Goal: Information Seeking & Learning: Learn about a topic

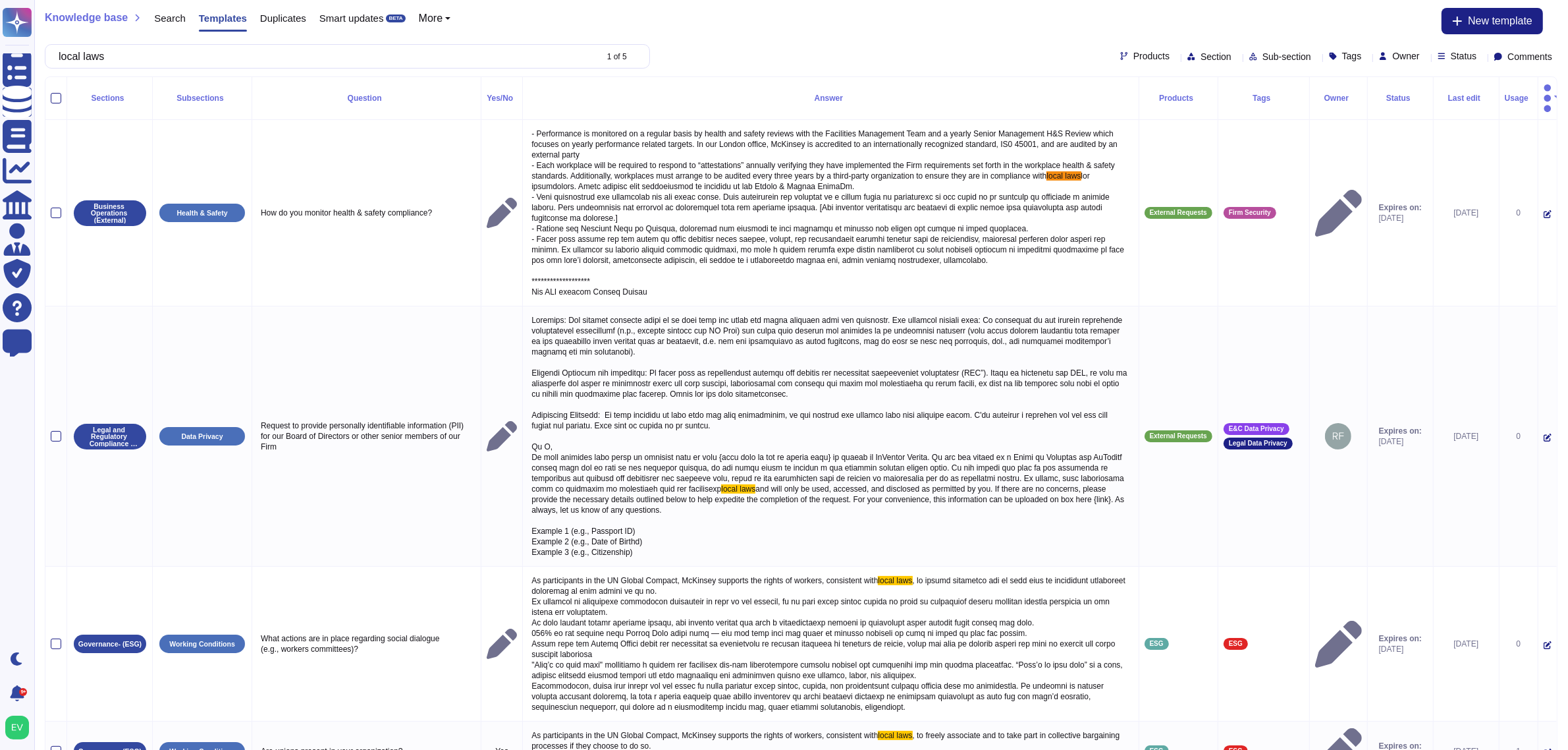
type input "local laws"
click at [1134, 52] on span "Products" at bounding box center [1152, 57] width 36 height 10
click at [1169, 119] on span "External Requests" at bounding box center [1146, 119] width 81 height 12
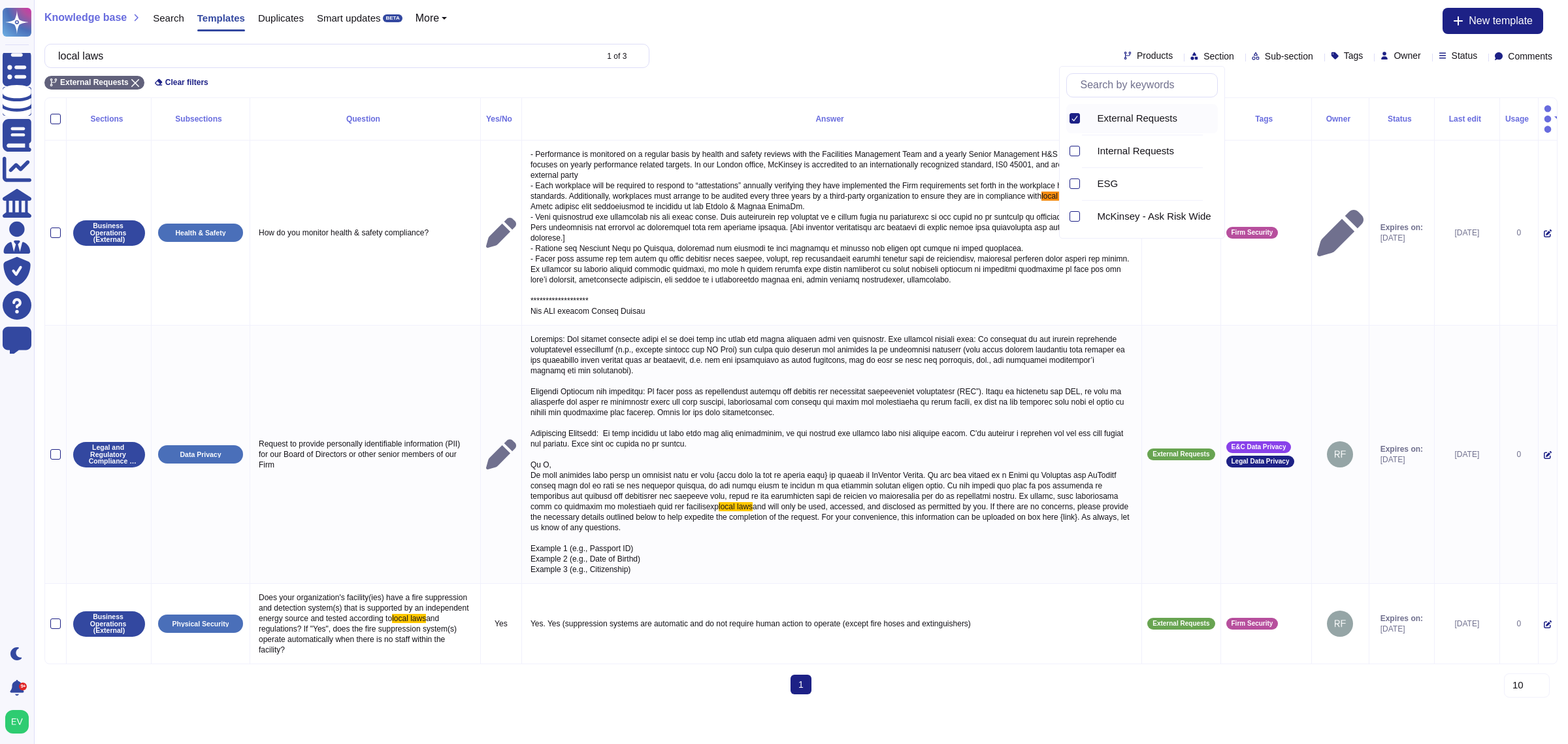
click at [1204, 53] on span "Section" at bounding box center [1219, 56] width 30 height 10
click at [1166, 153] on span "Ethics" at bounding box center [1172, 150] width 27 height 11
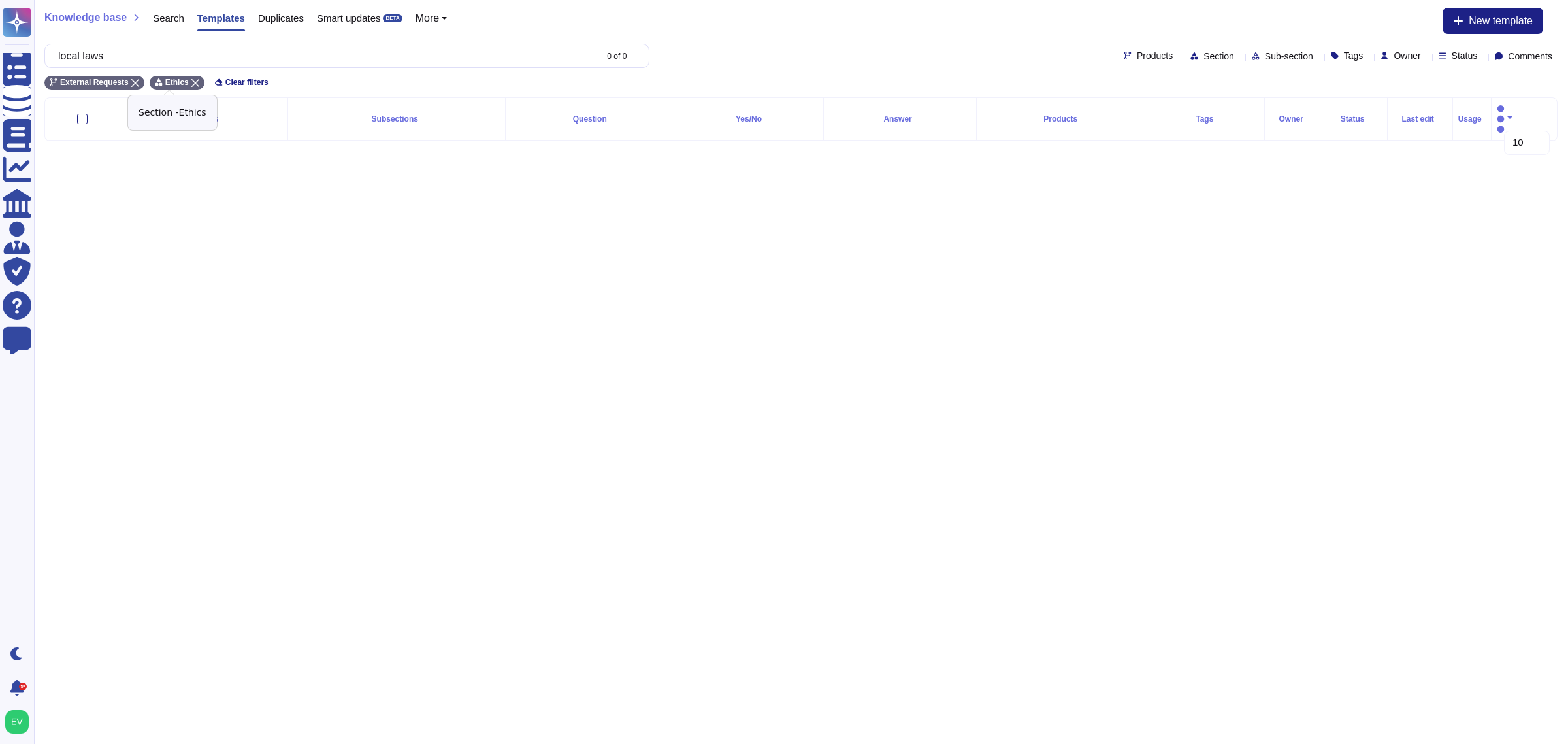
click at [186, 76] on div "Ethics" at bounding box center [177, 83] width 55 height 13
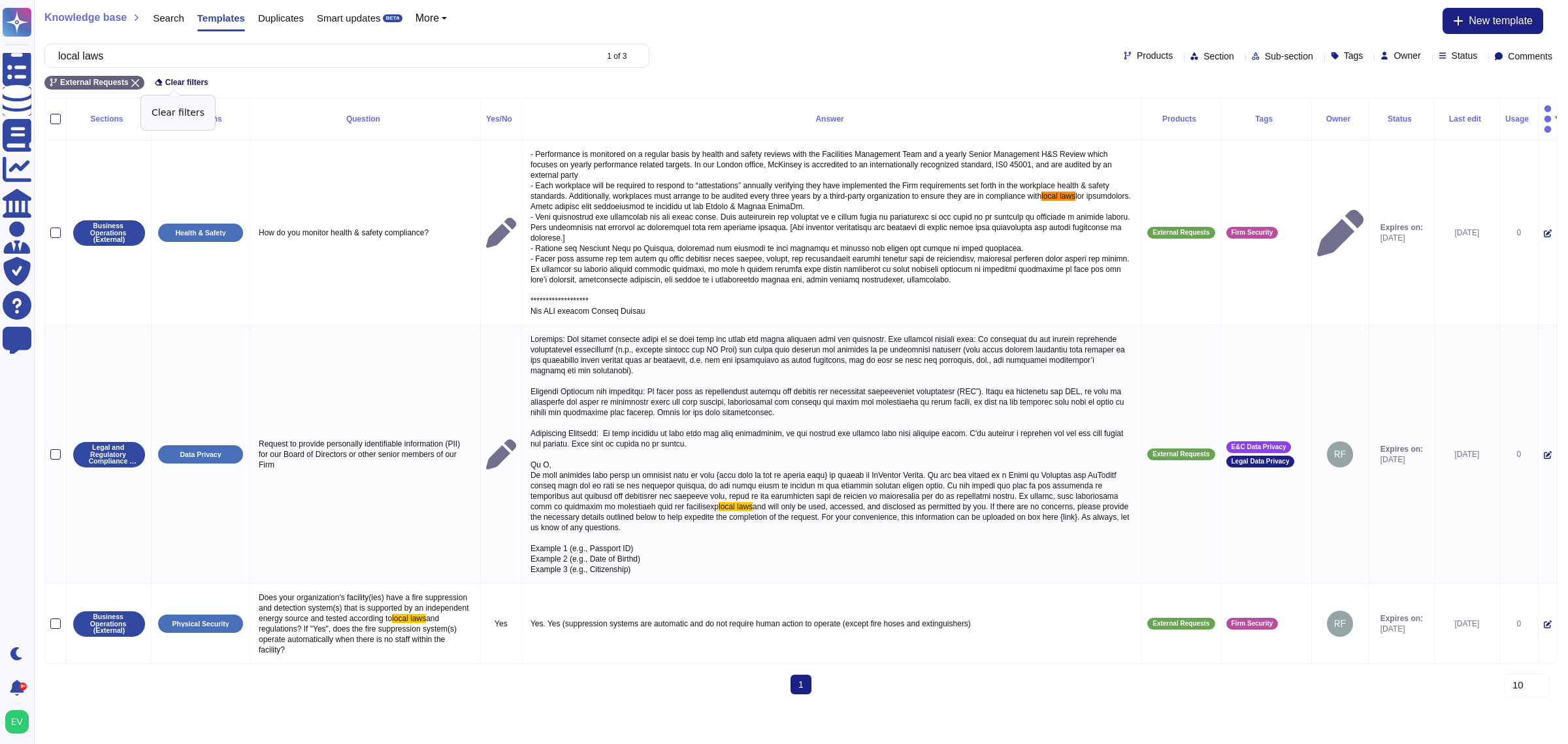
click at [179, 82] on span "Clear filters" at bounding box center [186, 82] width 43 height 8
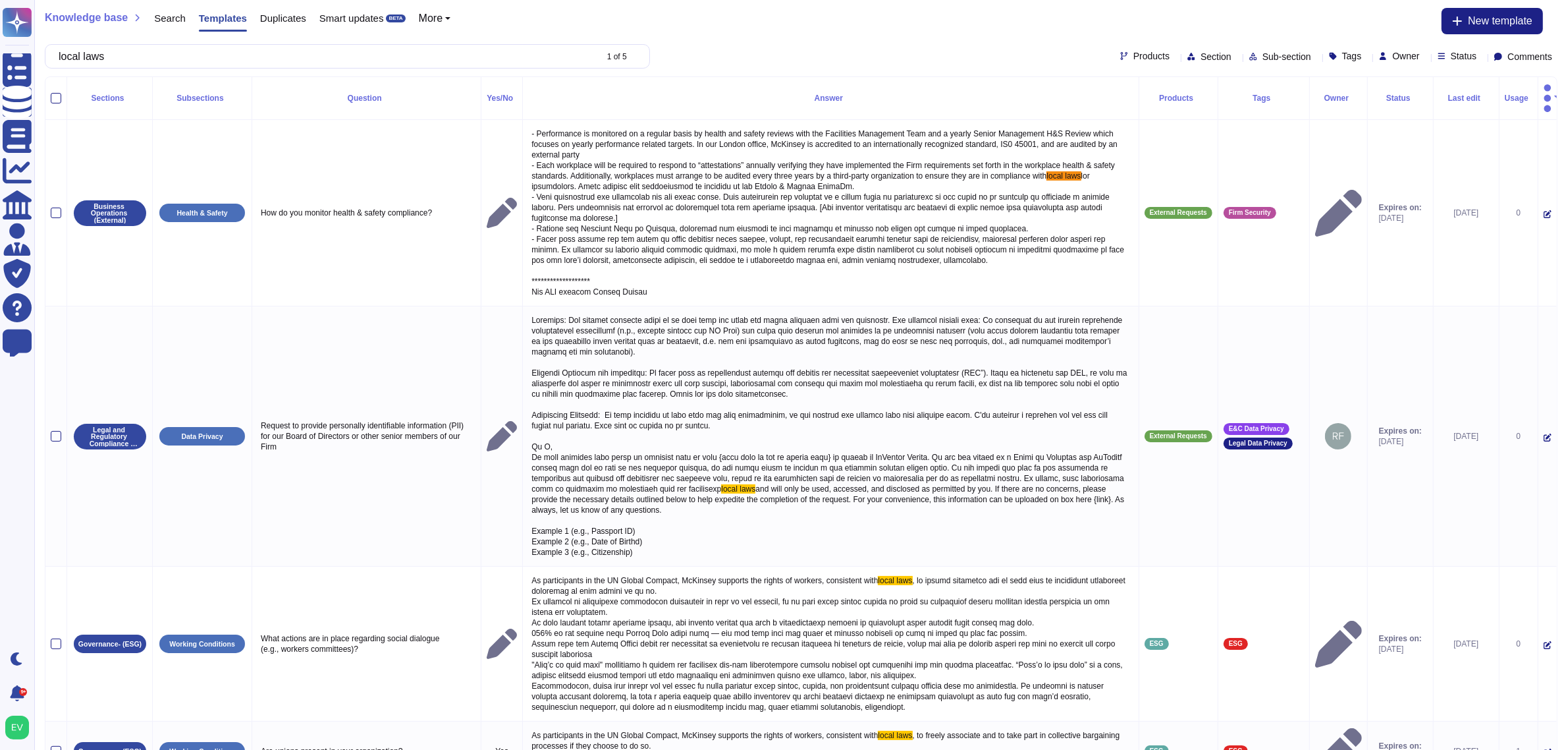
click at [1107, 50] on div "local laws 1 of 5 Products Section Sub-section Tags Owner Status Comments" at bounding box center [802, 56] width 1513 height 24
click at [1134, 60] on span "Products" at bounding box center [1152, 57] width 36 height 10
click at [1114, 120] on div "External Requests" at bounding box center [1164, 119] width 128 height 12
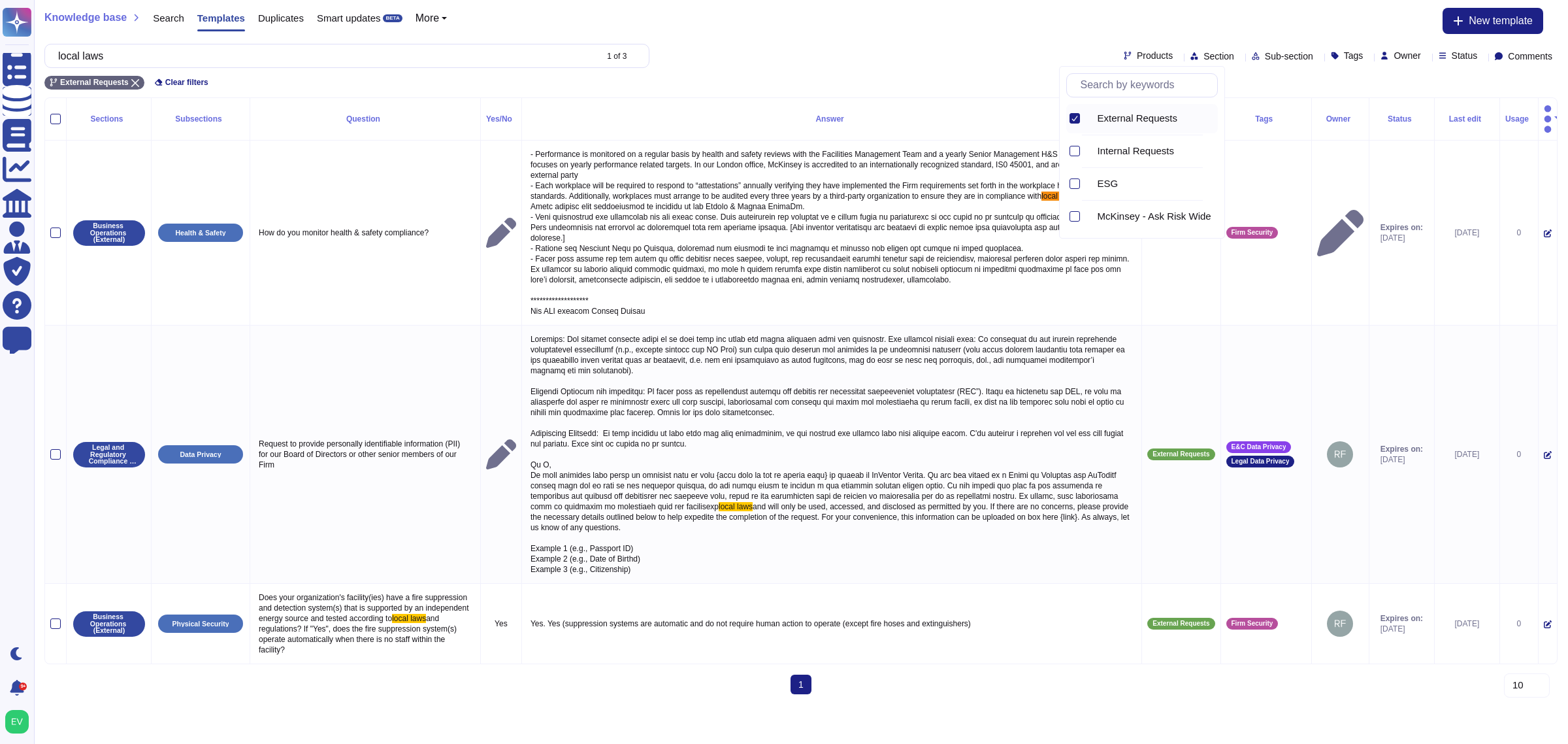
click at [1204, 53] on span "Section" at bounding box center [1219, 56] width 30 height 10
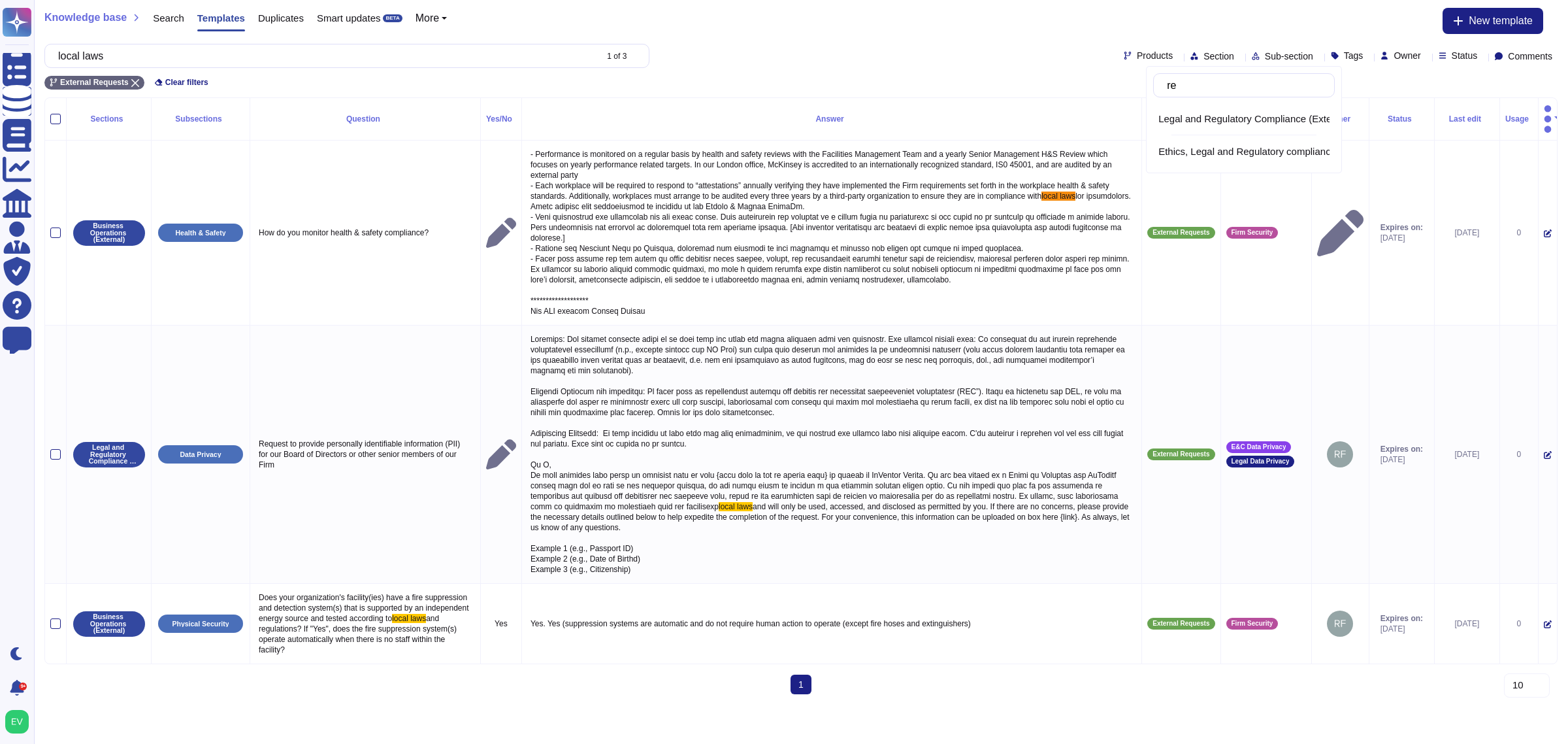
type input "reg"
click at [1209, 116] on span "Legal and Regulatory Compliance (External)" at bounding box center [1255, 119] width 193 height 11
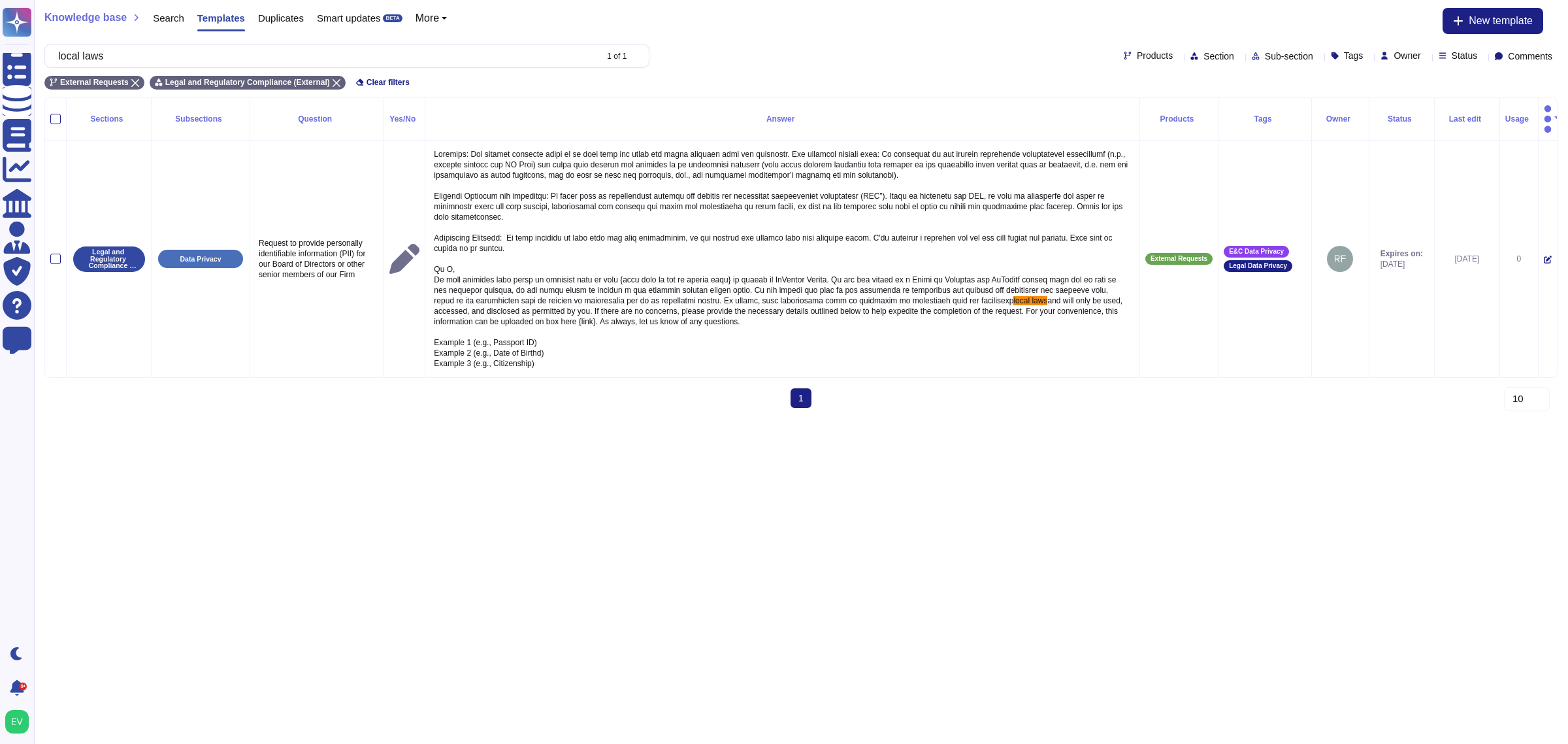
click at [1265, 53] on span "Sub-section" at bounding box center [1289, 56] width 49 height 10
click at [1204, 51] on span "Section" at bounding box center [1219, 56] width 30 height 10
type input "r"
type input "ethic"
click at [1246, 150] on span "Ethics and Compliance (External)" at bounding box center [1231, 151] width 146 height 11
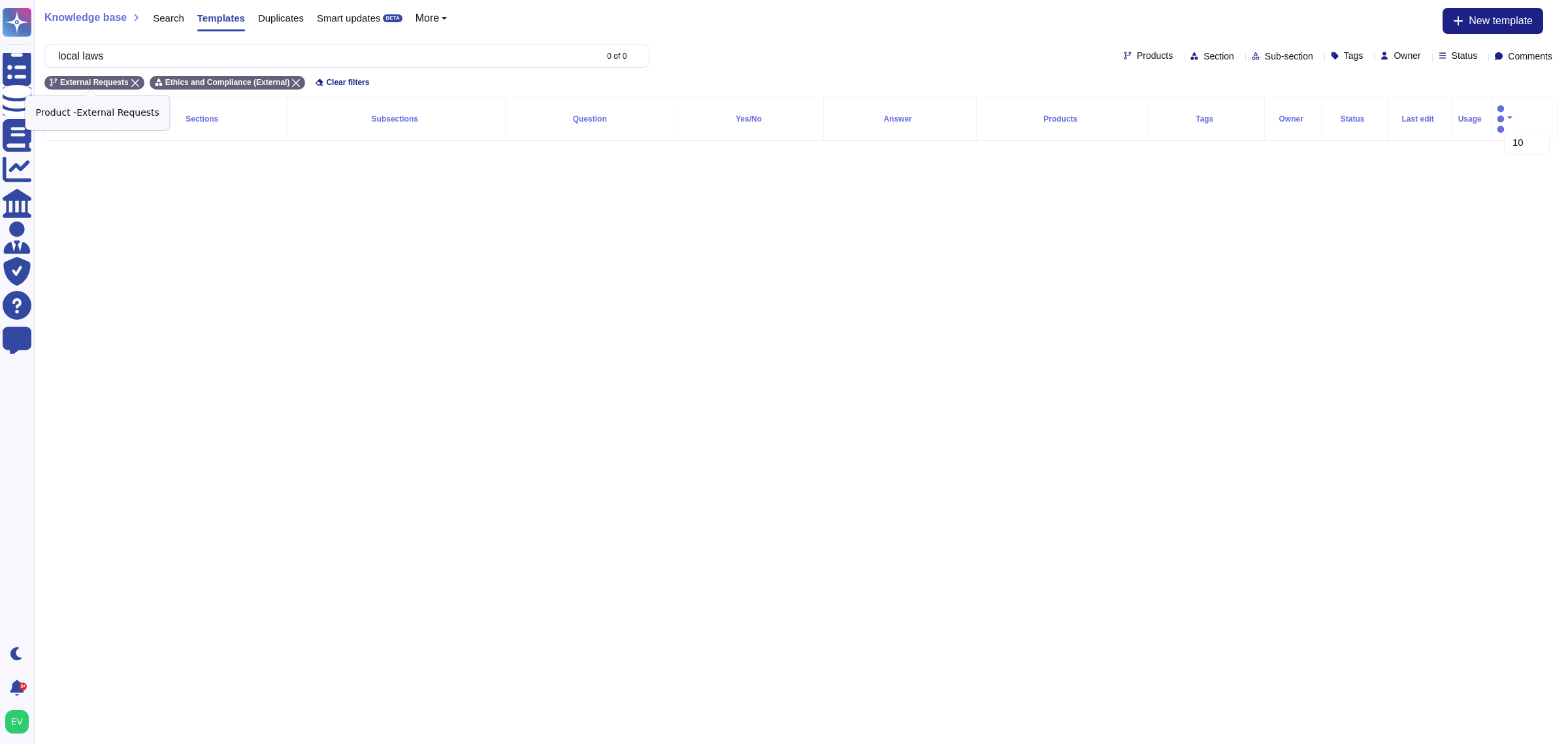
click at [131, 83] on icon at bounding box center [135, 83] width 8 height 8
click at [321, 162] on html "Questionnaires Knowledge Base Documents Analytics CAIQ / SIG Admin Trust Center…" at bounding box center [784, 81] width 1568 height 162
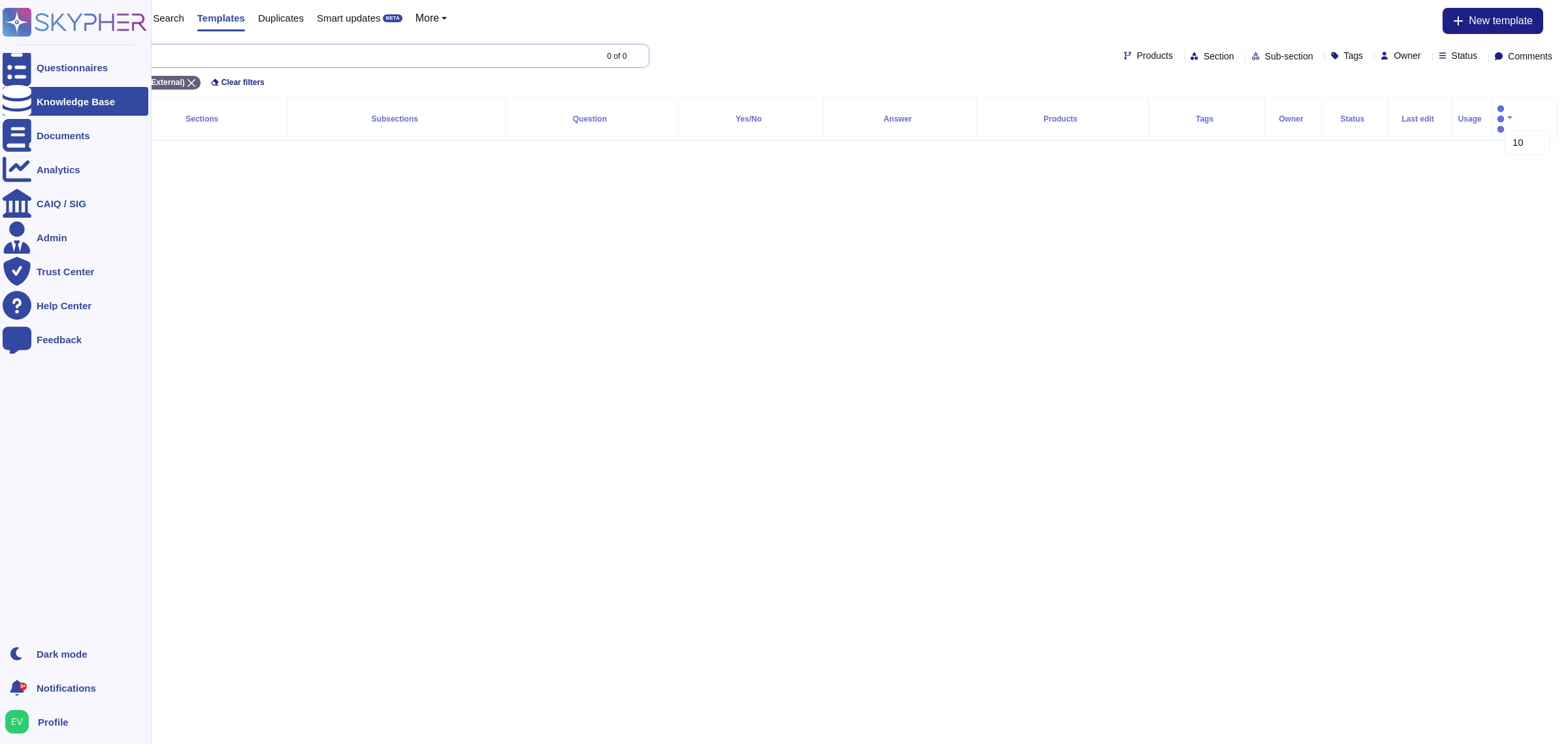
drag, startPoint x: 131, startPoint y: 53, endPoint x: 29, endPoint y: 43, distance: 102.5
click at [29, 43] on div "Questionnaires Knowledge Base Documents Analytics CAIQ / SIG Admin Trust Center…" at bounding box center [784, 81] width 1568 height 162
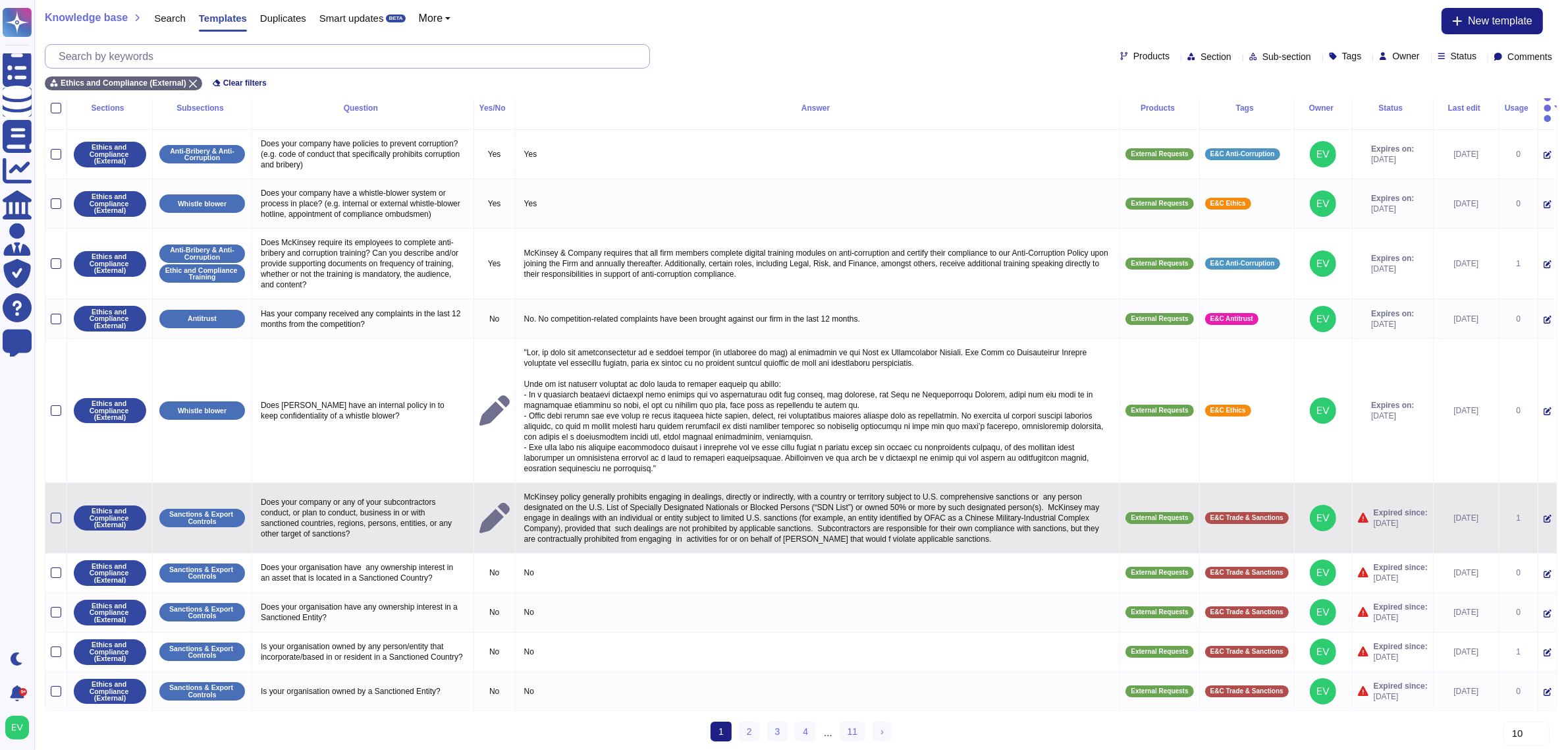
scroll to position [13, 0]
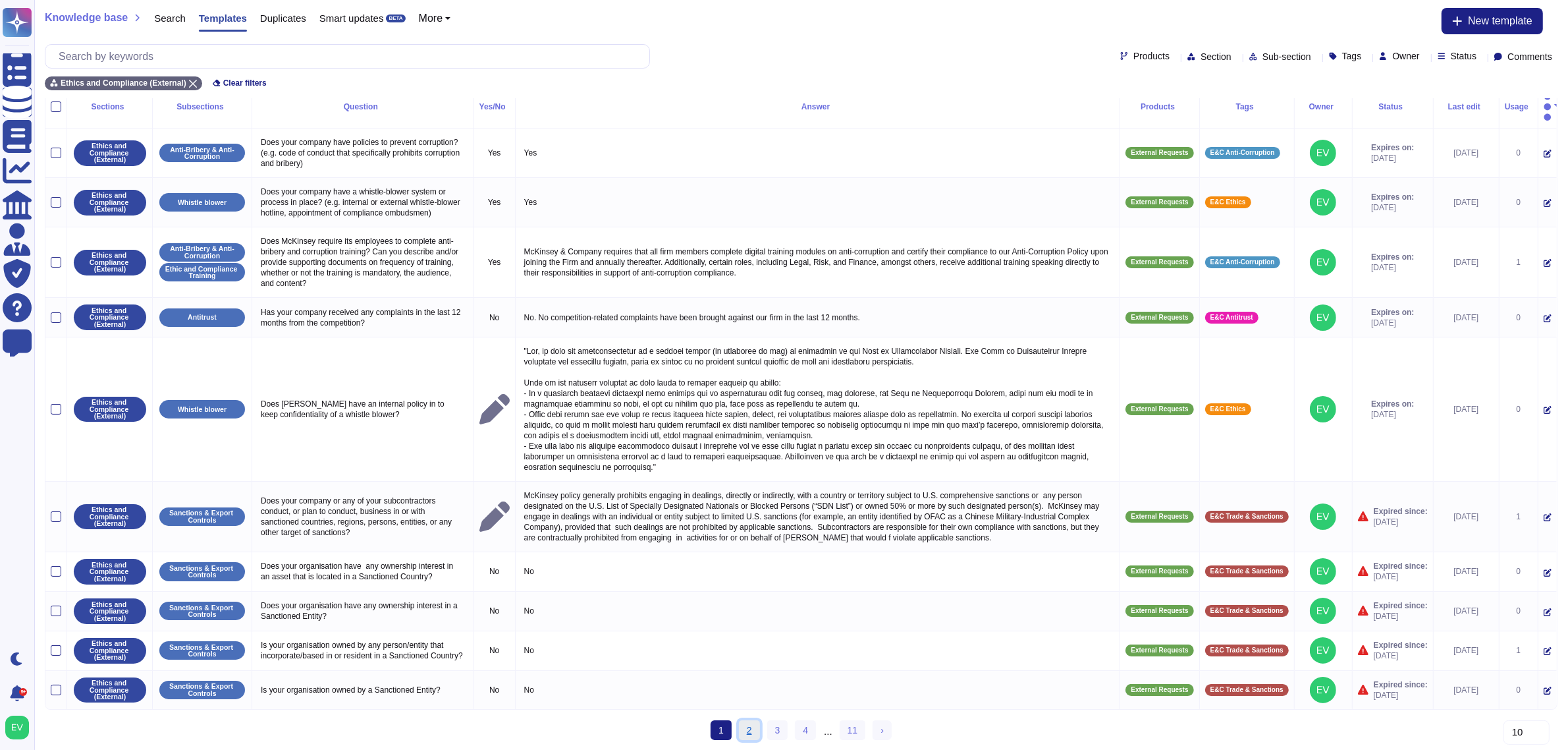
click at [754, 722] on link "2" at bounding box center [750, 730] width 21 height 20
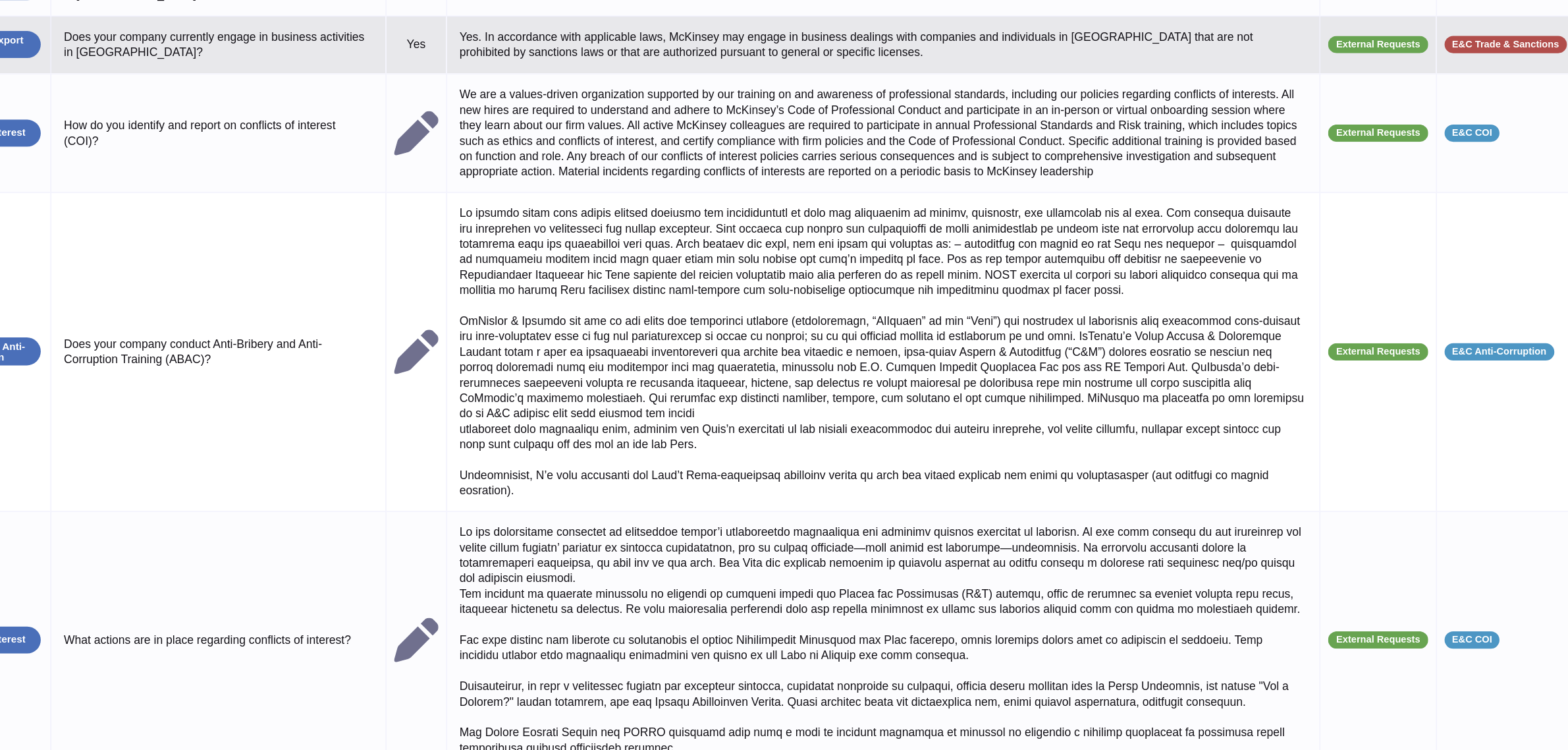
scroll to position [390, 0]
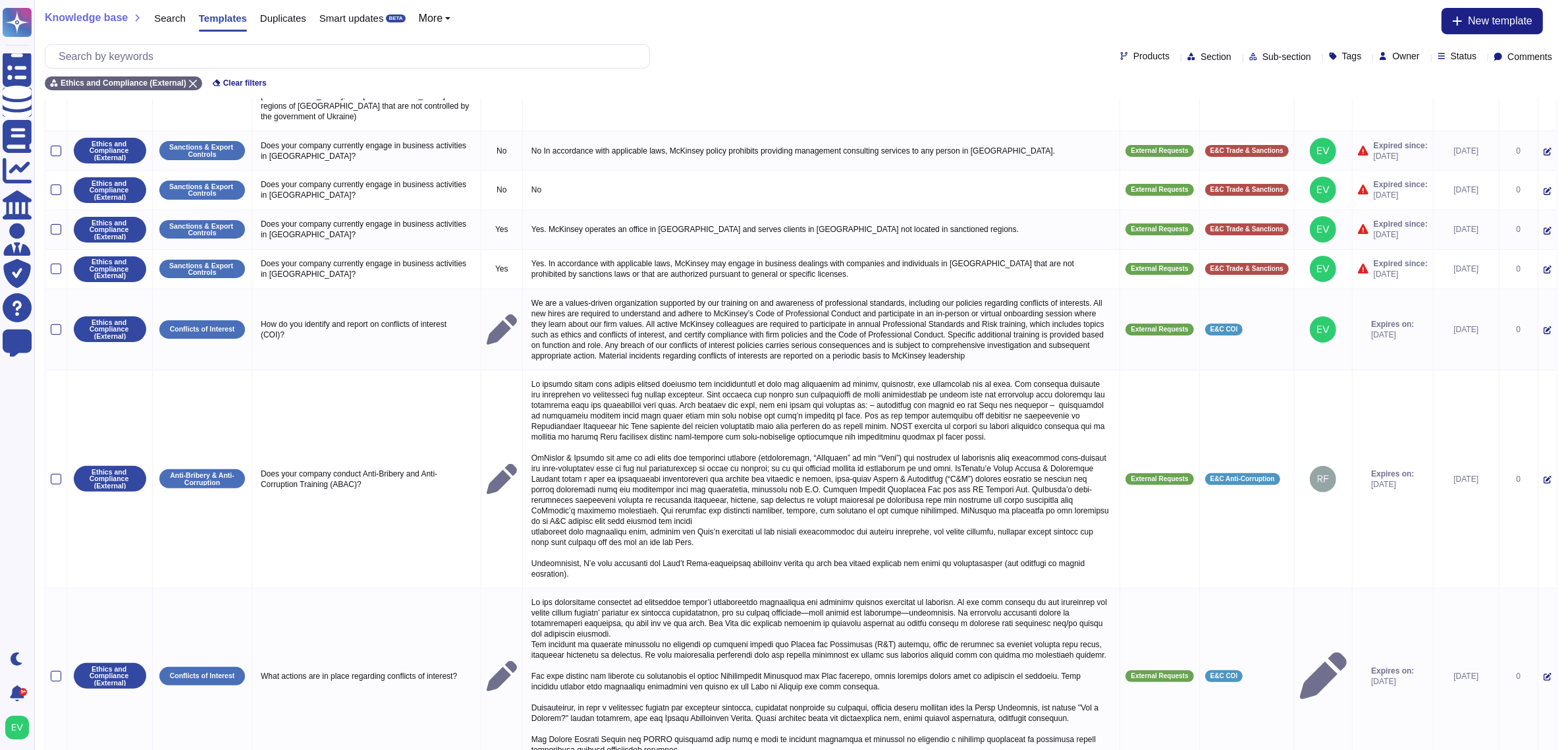
click at [1229, 63] on div "Products Section Sub-section Tags Owner Status Comments" at bounding box center [802, 56] width 1513 height 24
click at [1263, 60] on span "Sub-section" at bounding box center [1287, 57] width 49 height 10
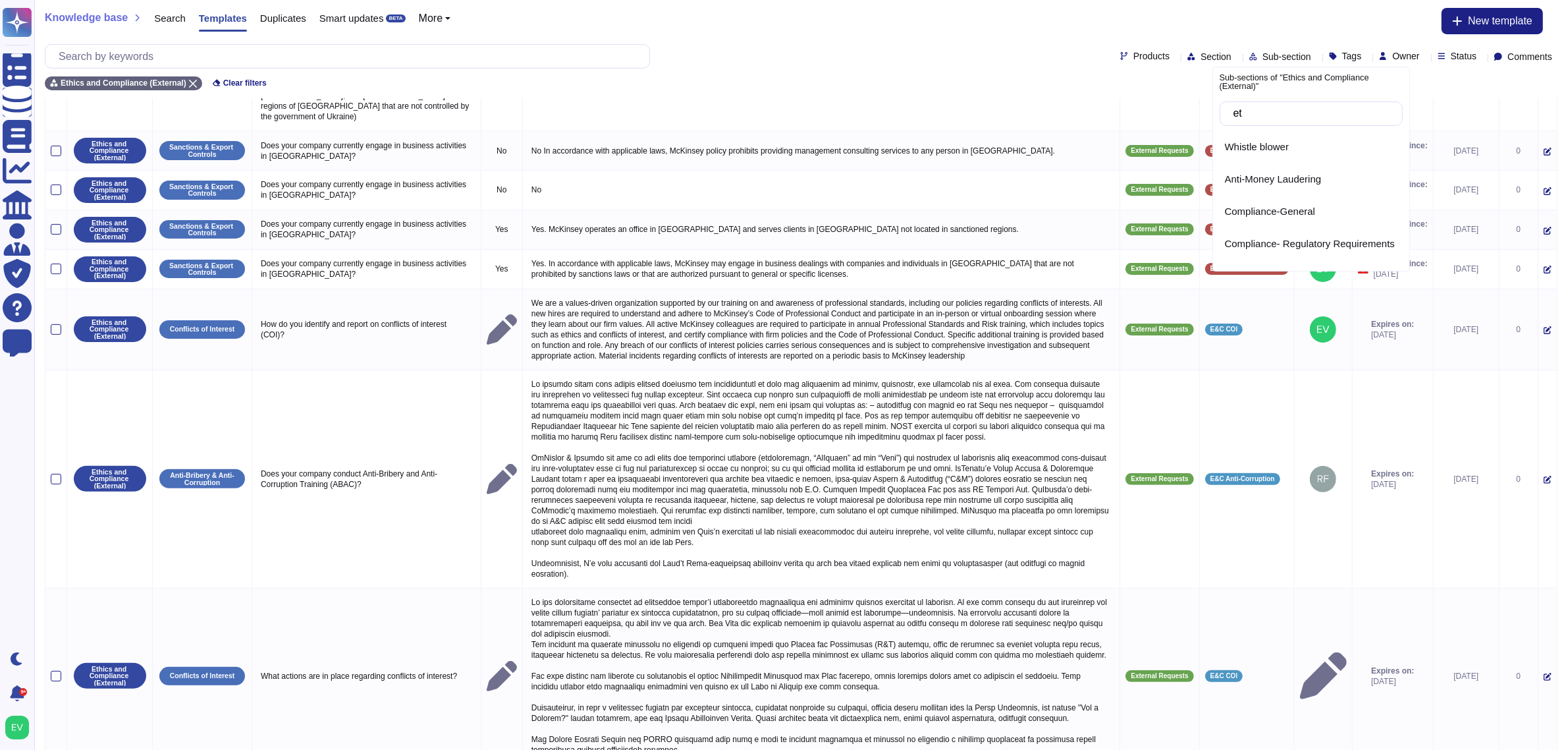
type input "e"
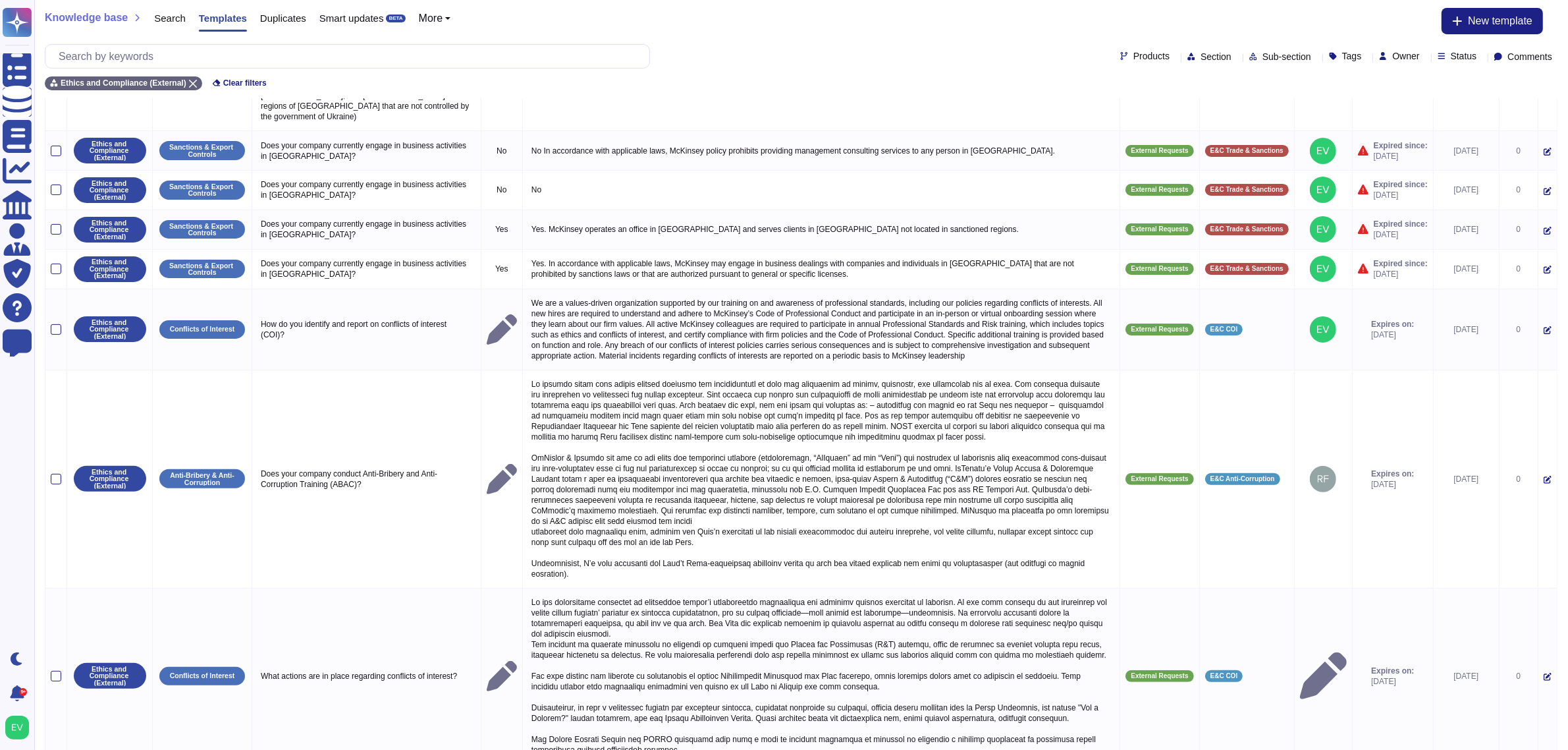
click at [1201, 59] on span "Section" at bounding box center [1216, 57] width 31 height 10
type input "ethics"
click at [1205, 149] on span "Ethics and Compliance (External)" at bounding box center [1229, 152] width 147 height 12
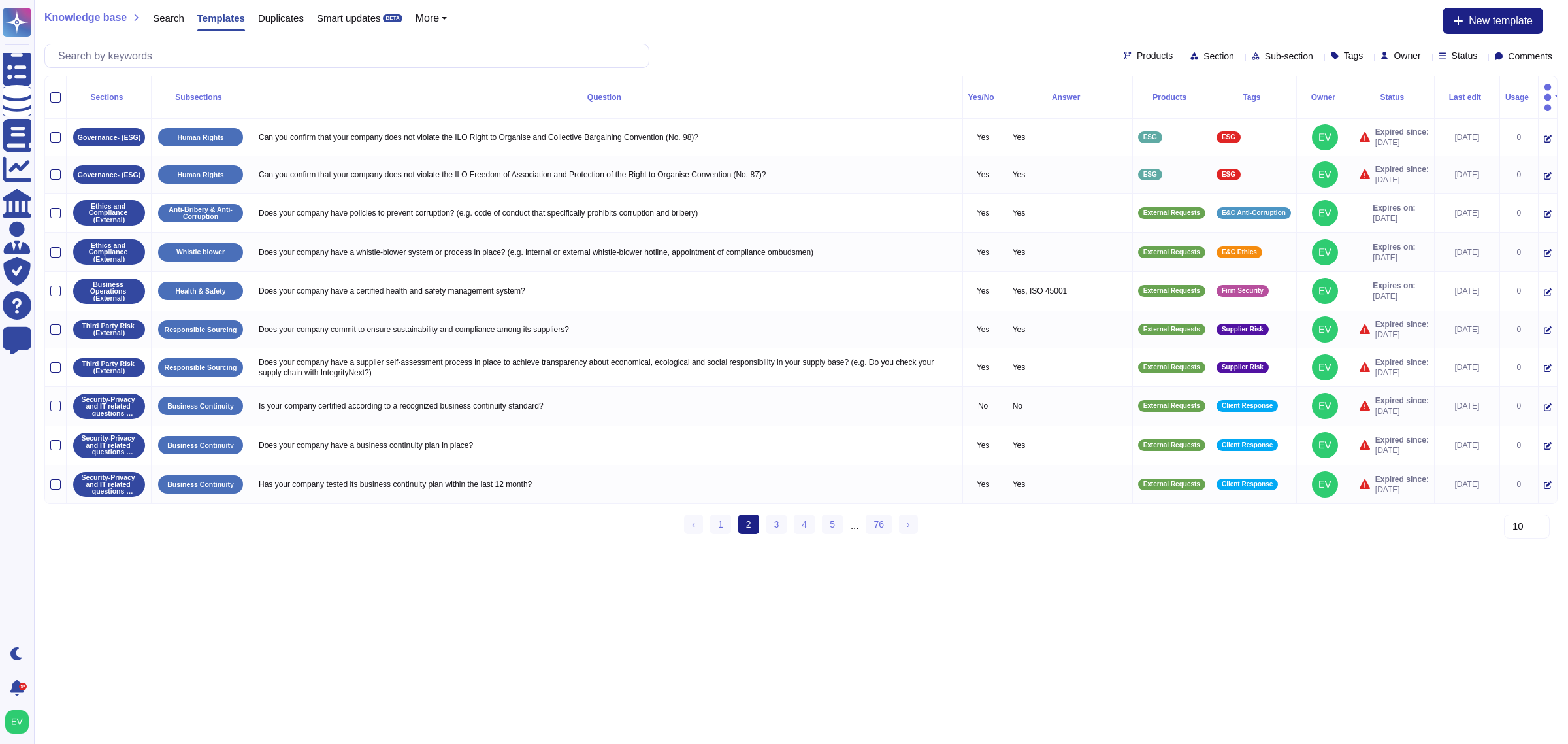
click at [1204, 56] on span "Section" at bounding box center [1219, 56] width 30 height 10
type input "et"
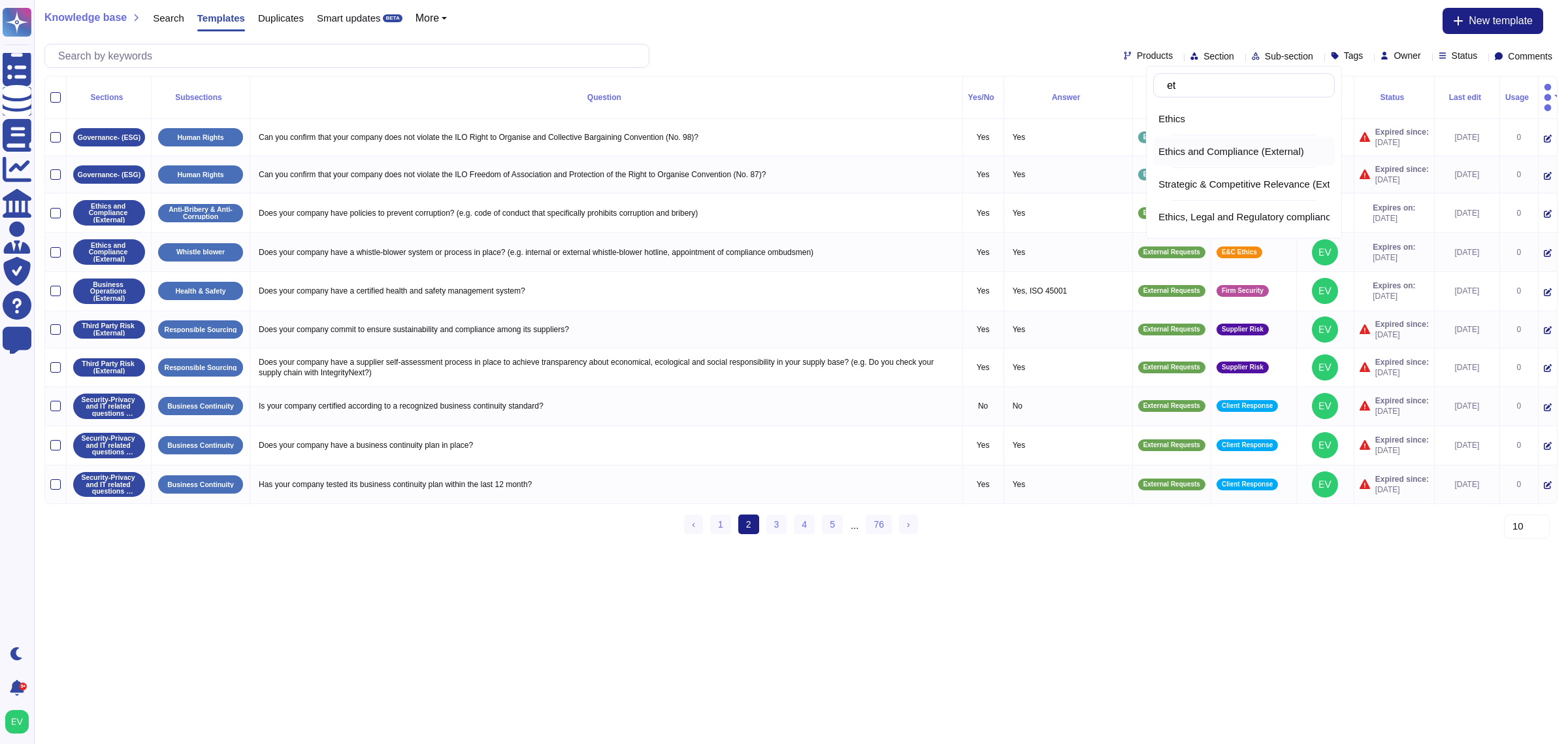
click at [1264, 151] on span "Ethics and Compliance (External)" at bounding box center [1231, 151] width 146 height 11
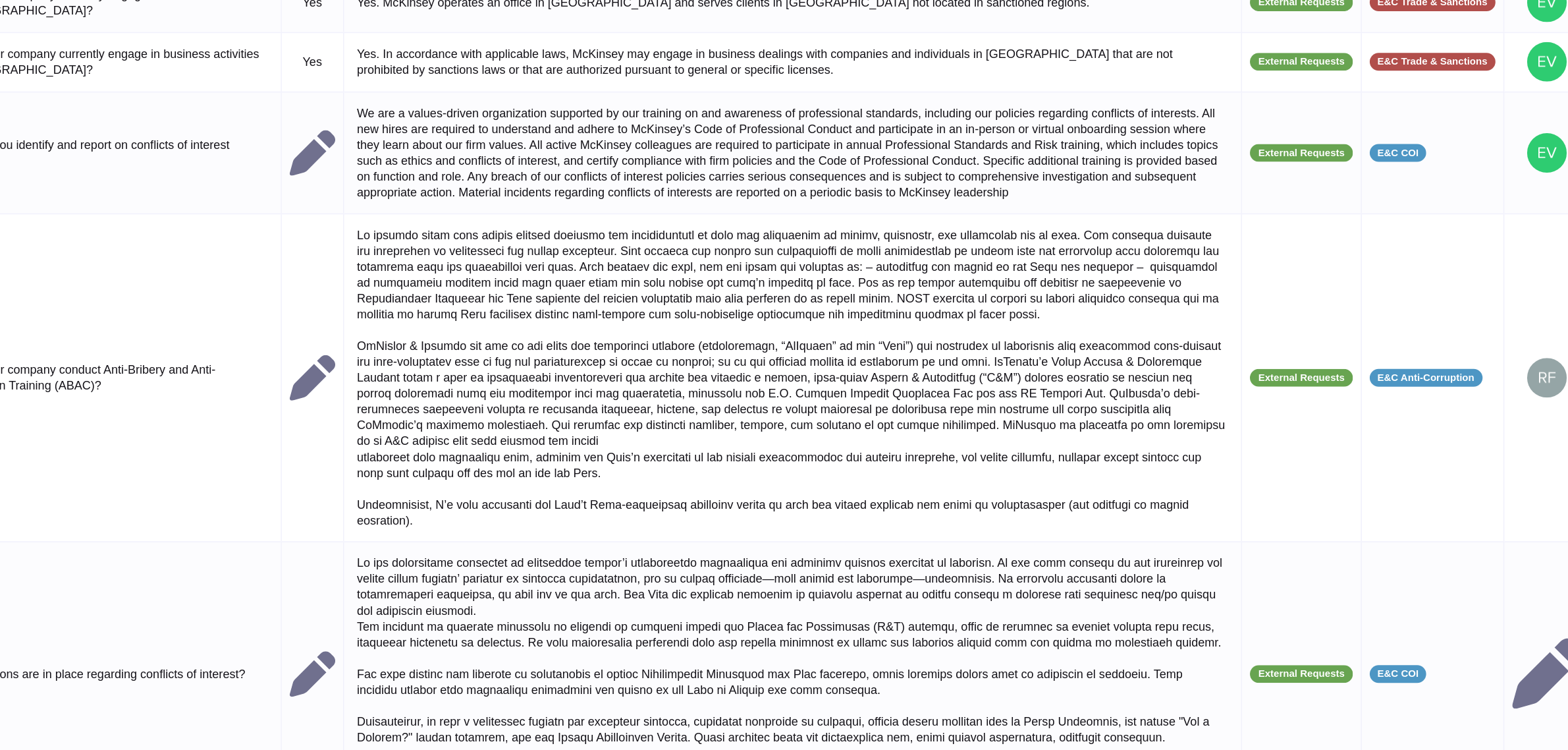
scroll to position [392, 0]
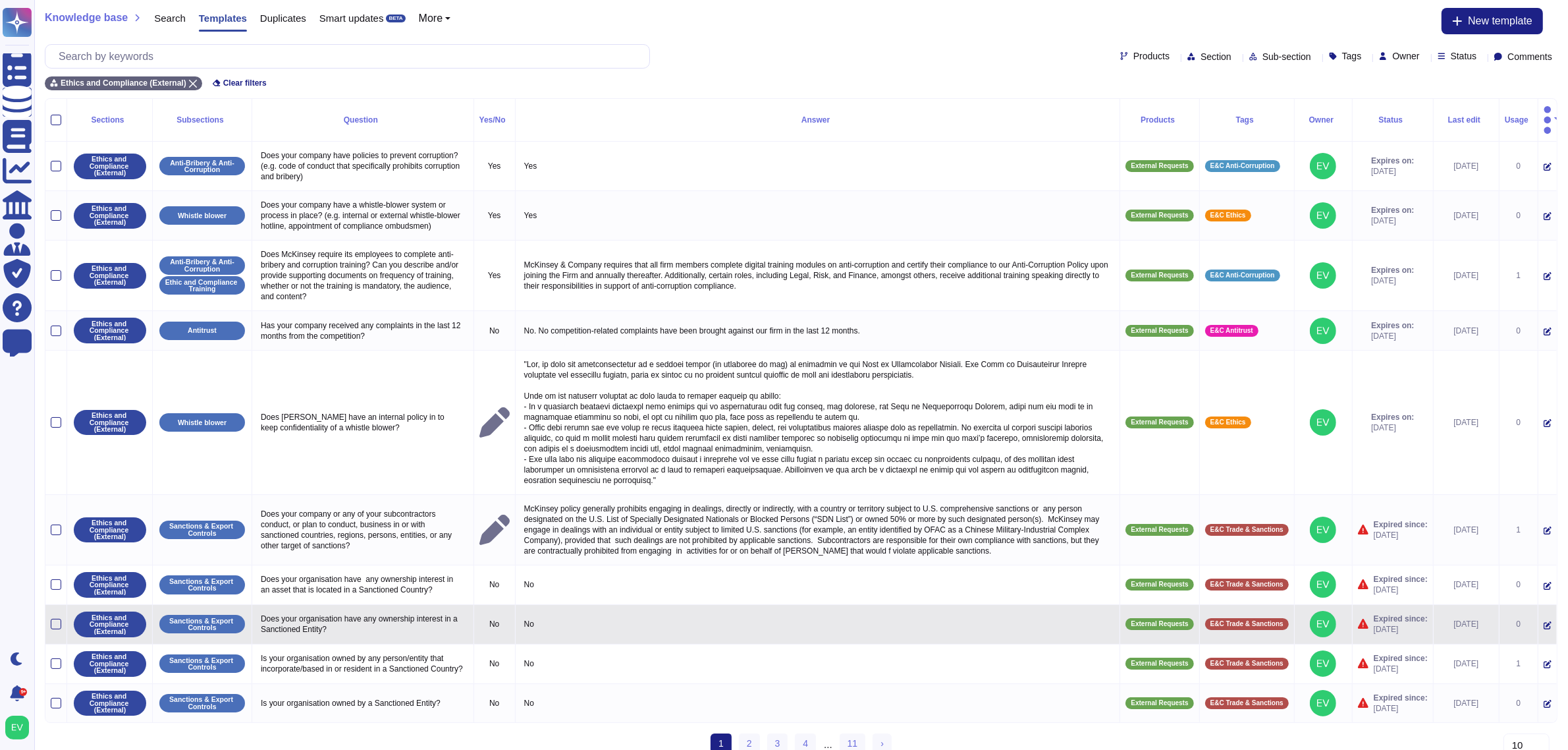
scroll to position [13, 0]
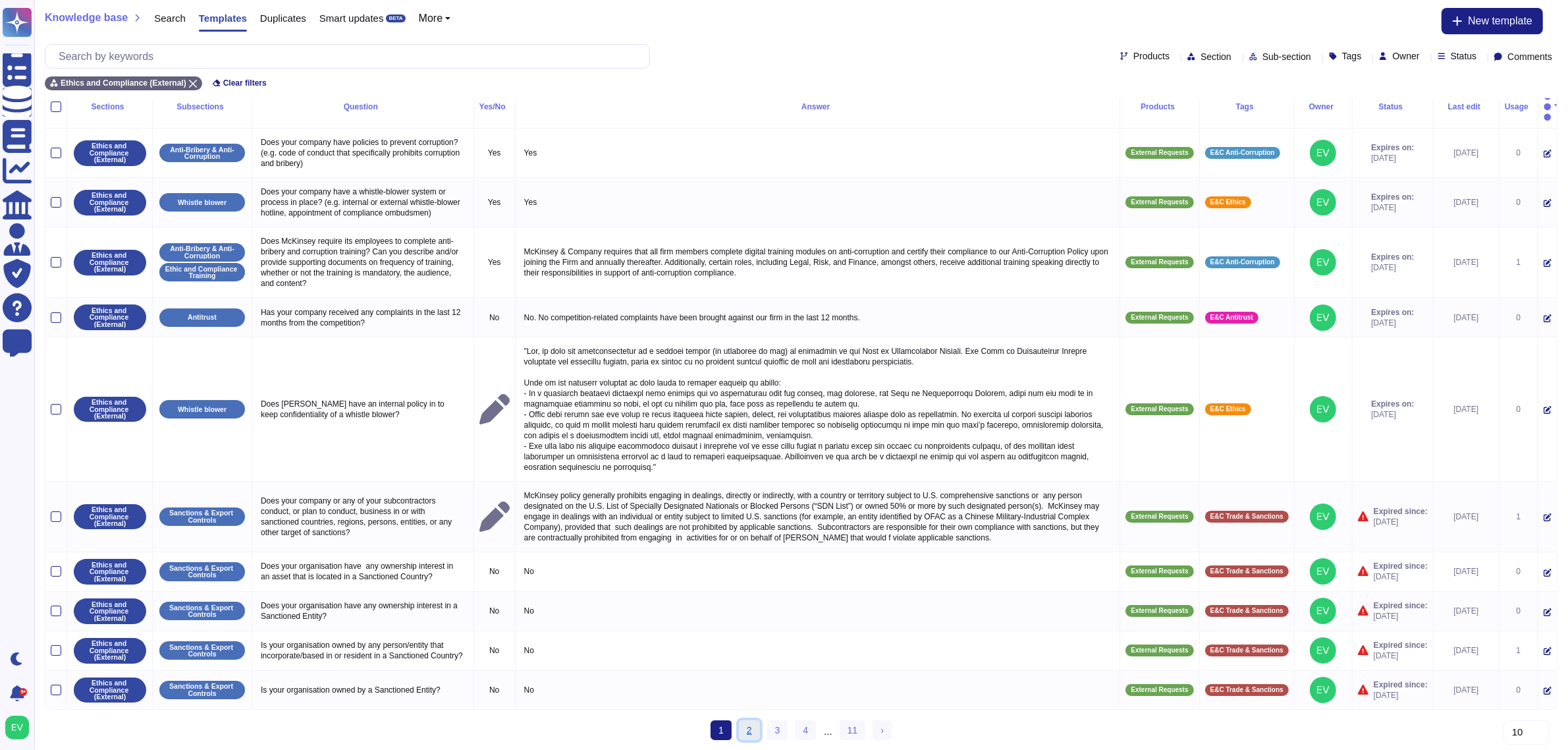
click at [752, 733] on link "2" at bounding box center [750, 730] width 21 height 20
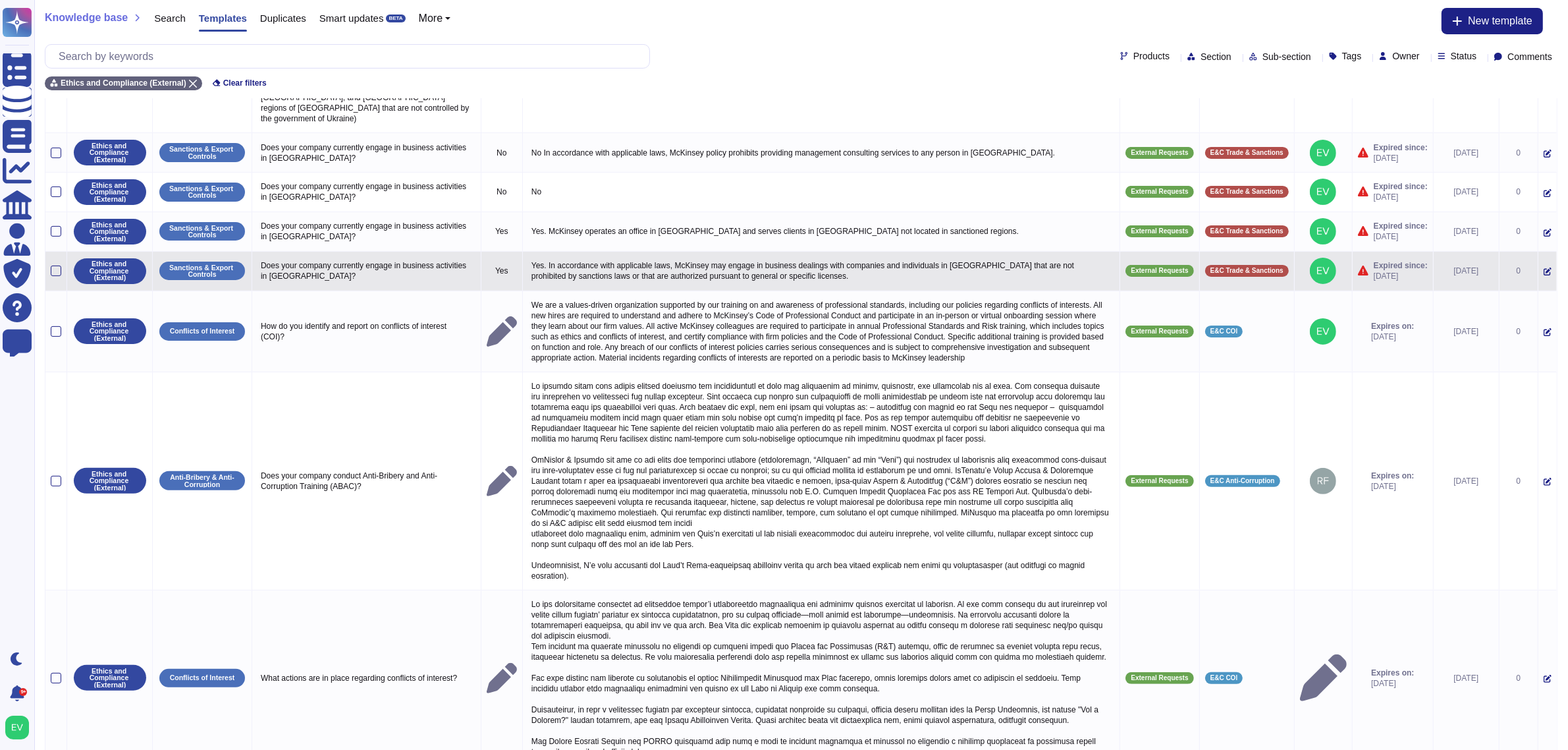
scroll to position [392, 0]
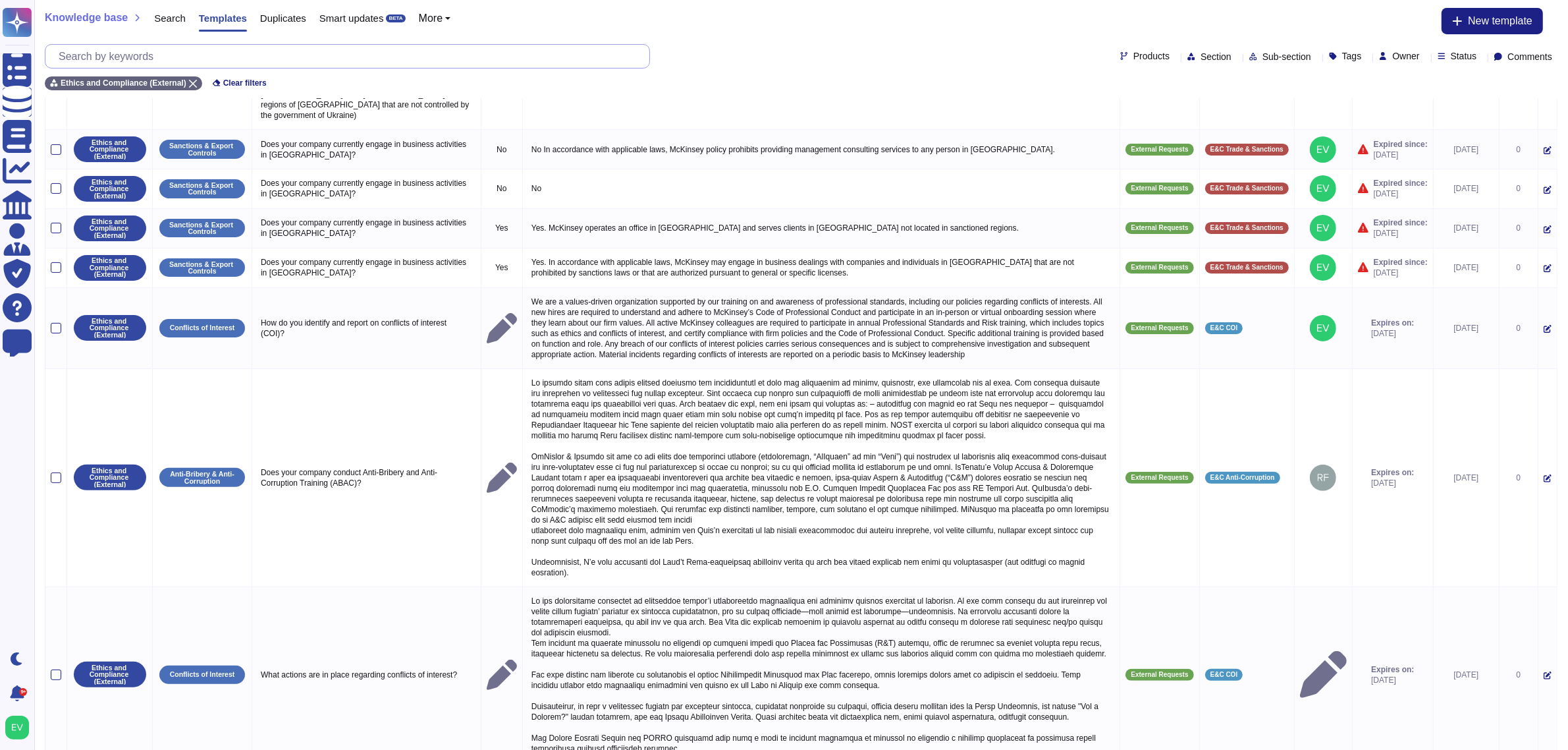
click at [269, 58] on input "text" at bounding box center [350, 57] width 597 height 23
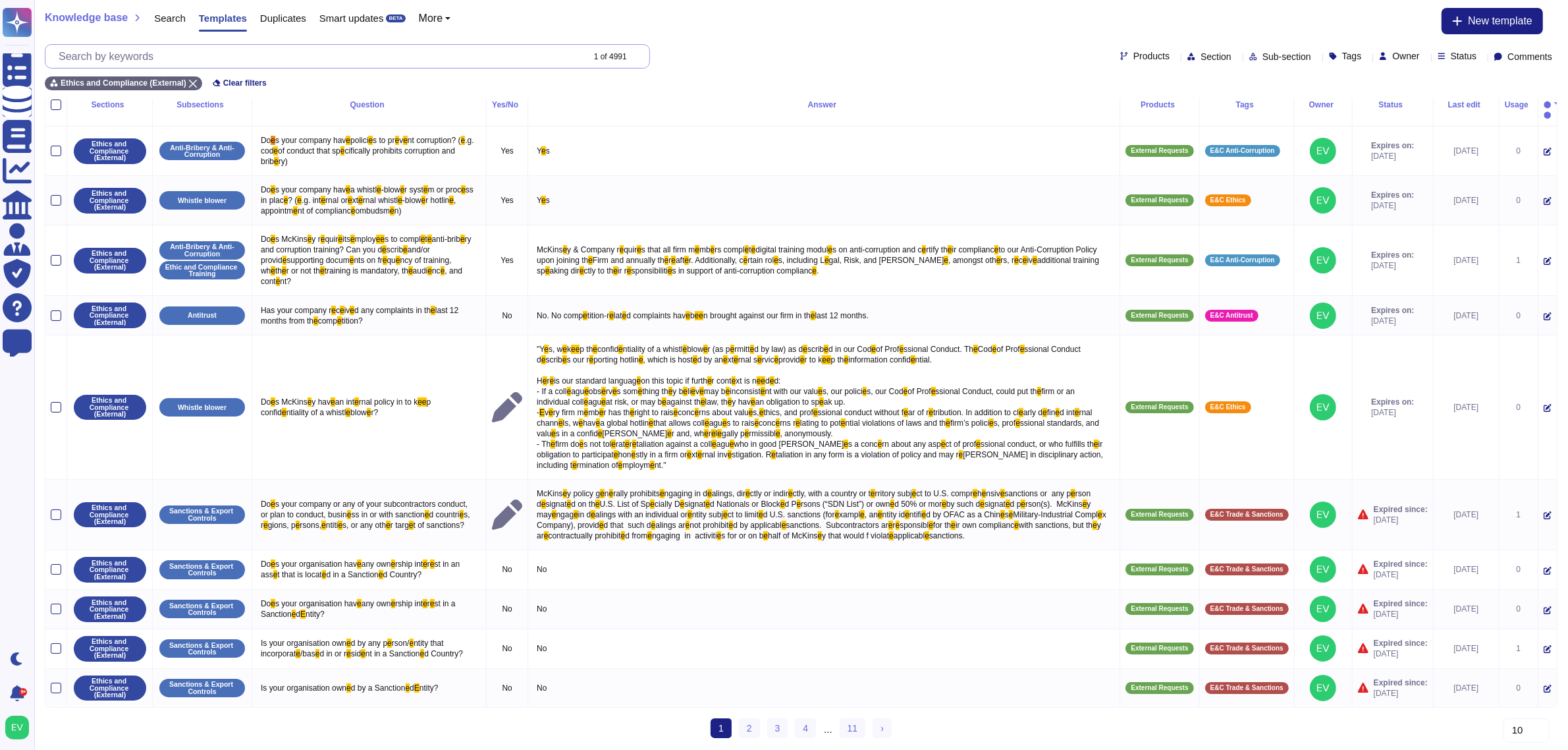
scroll to position [0, 0]
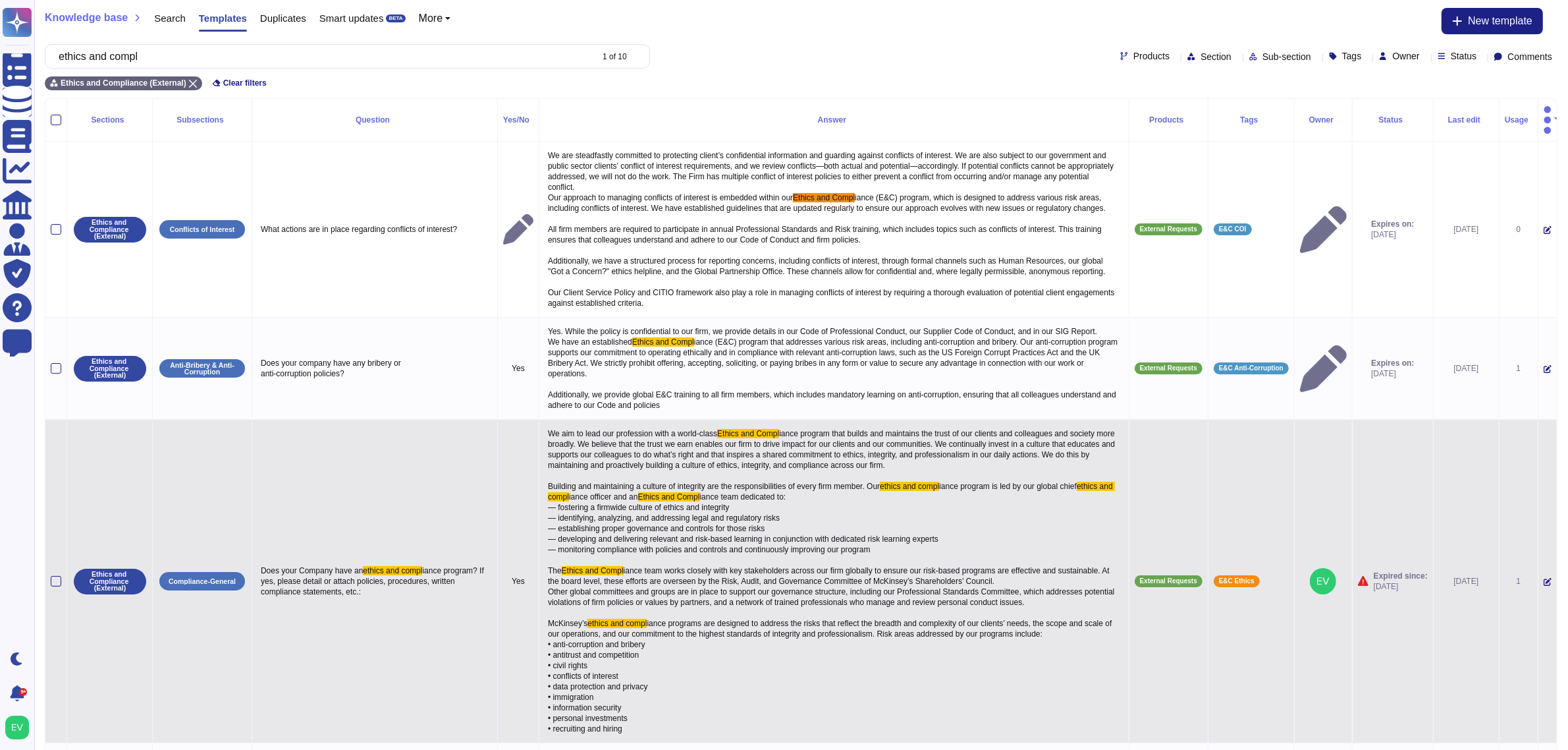
type input "ethics and compl"
click at [843, 438] on span "iance program that builds and maintains the trust of our clients and colleagues…" at bounding box center [831, 459] width 569 height 62
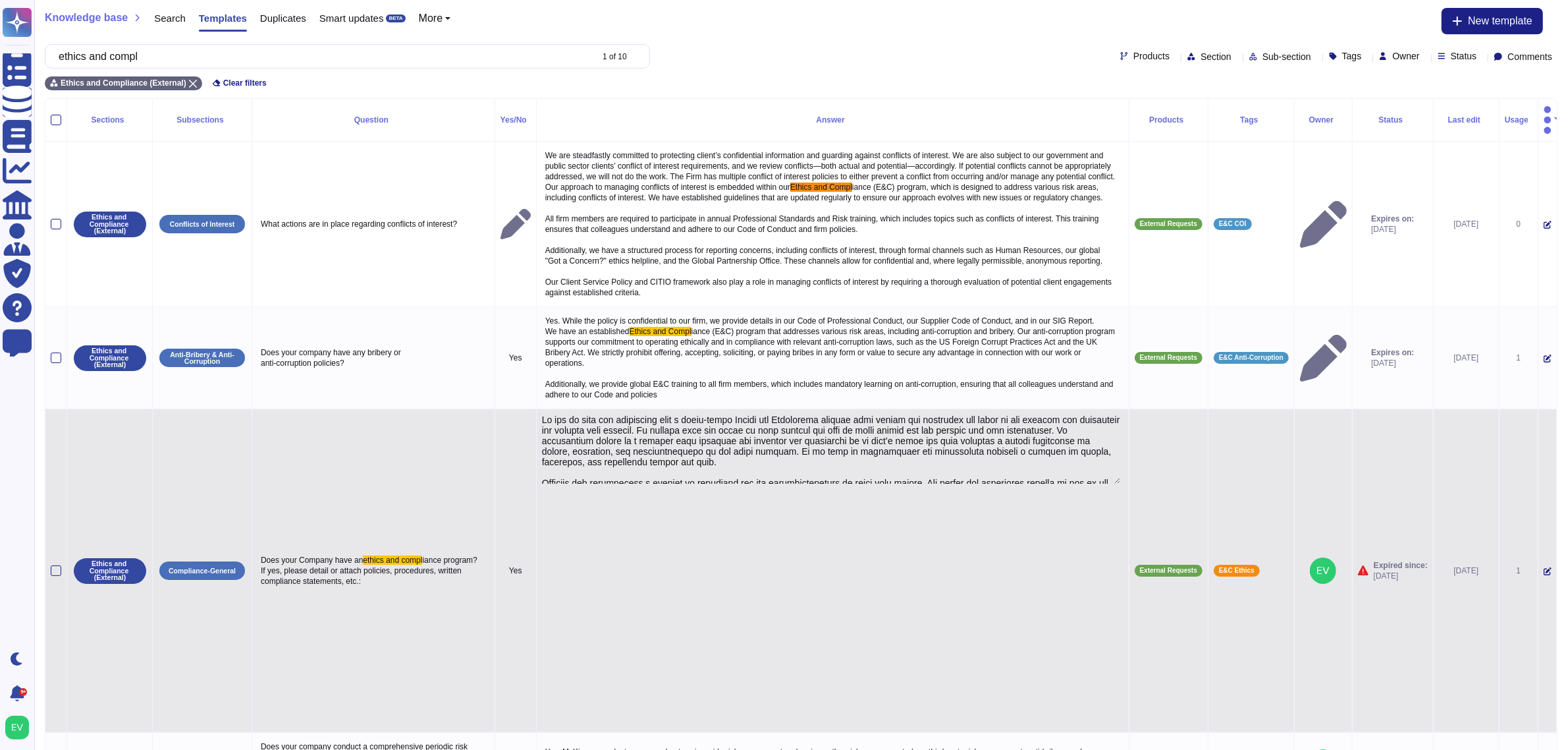
type textarea "Lo ips do sita con adipiscing elit s doeiu-tempo Incidi utl Etdolorema aliquae …"
drag, startPoint x: 547, startPoint y: 412, endPoint x: 754, endPoint y: 456, distance: 211.6
click at [754, 456] on textarea "To enrich screen reader interactions, please activate Accessibility in Grammarl…" at bounding box center [831, 449] width 578 height 69
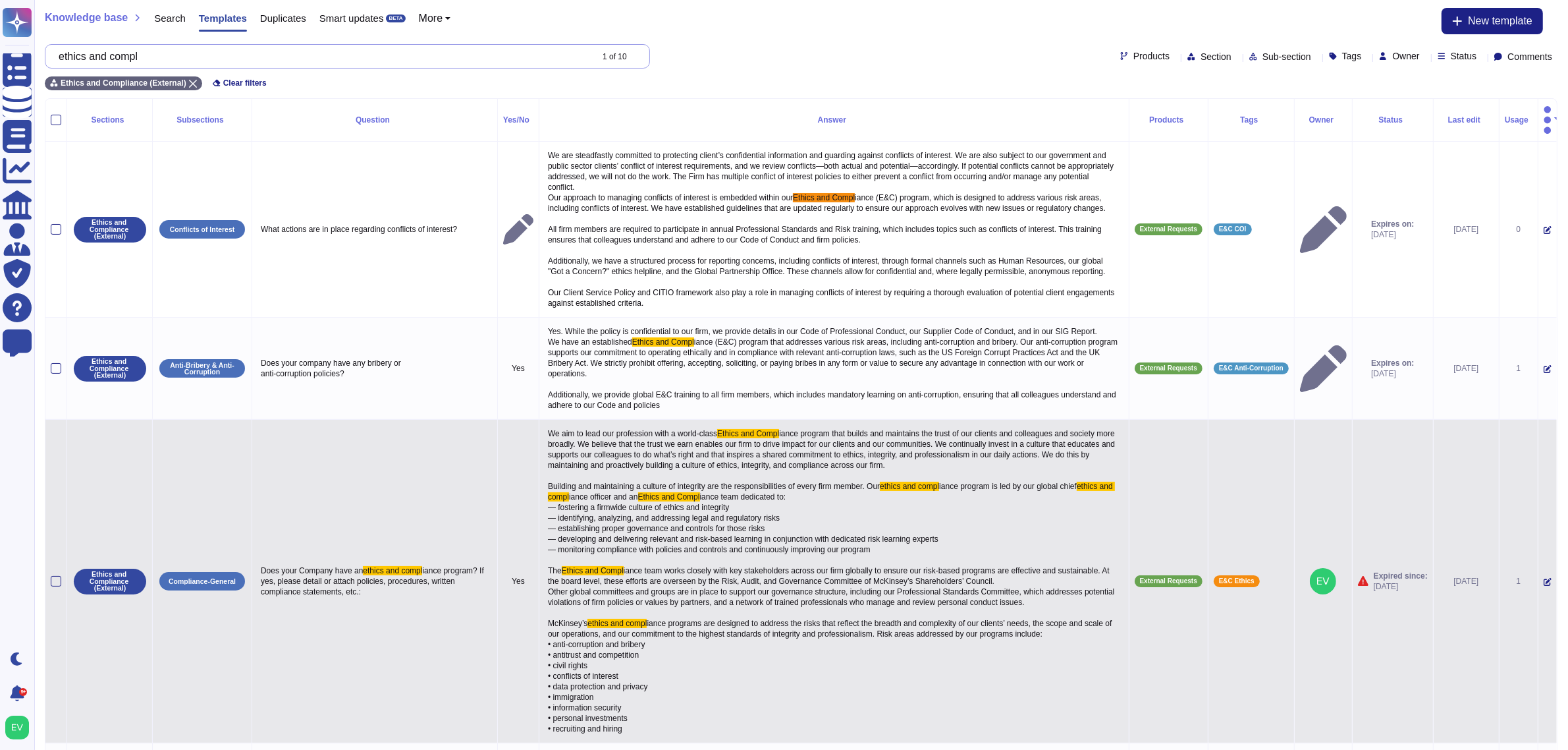
drag, startPoint x: 169, startPoint y: 54, endPoint x: 62, endPoint y: 50, distance: 107.1
click at [62, 50] on div "ethics and compl 1 of 10" at bounding box center [347, 56] width 605 height 24
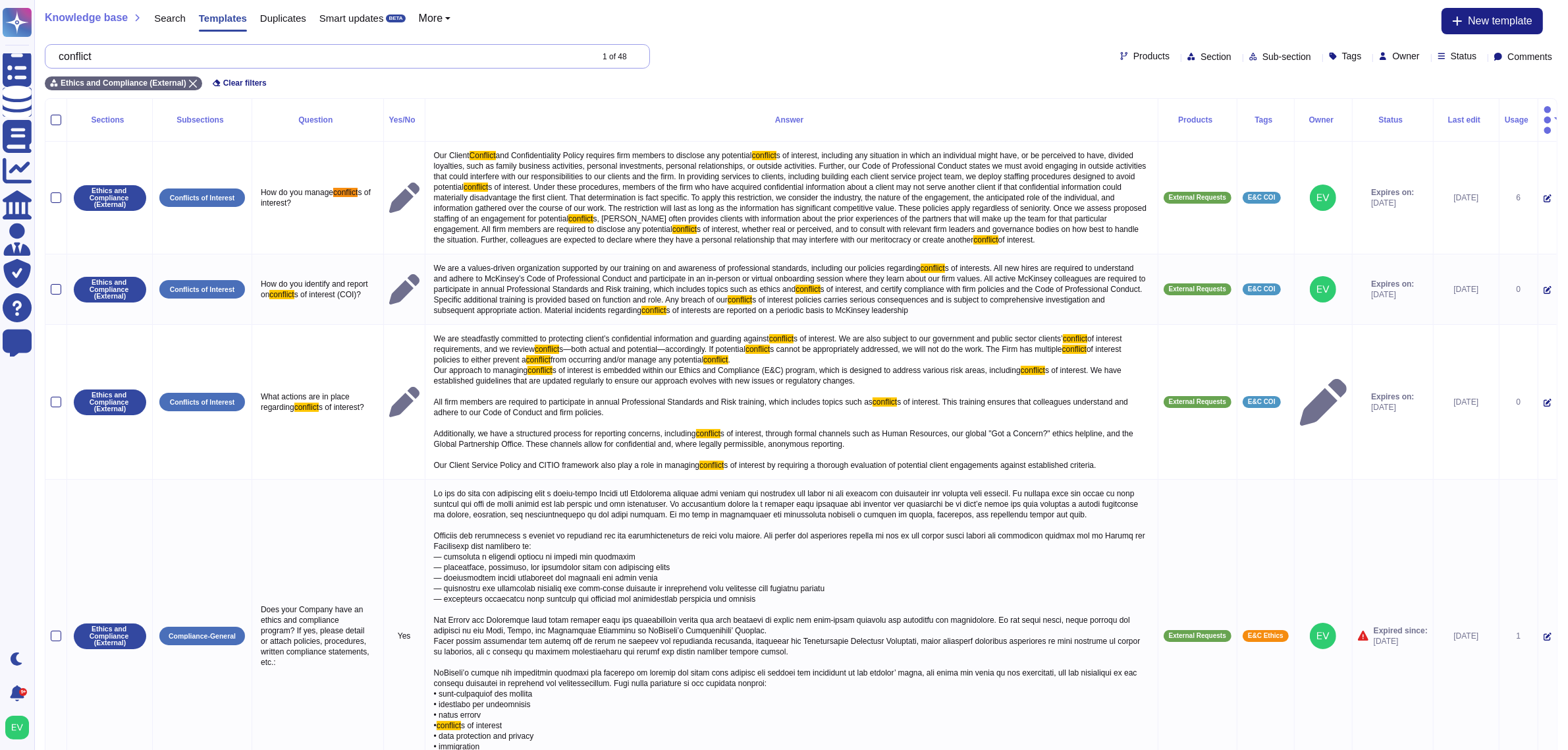
click at [241, 58] on input "conflict" at bounding box center [321, 57] width 539 height 23
type input "c"
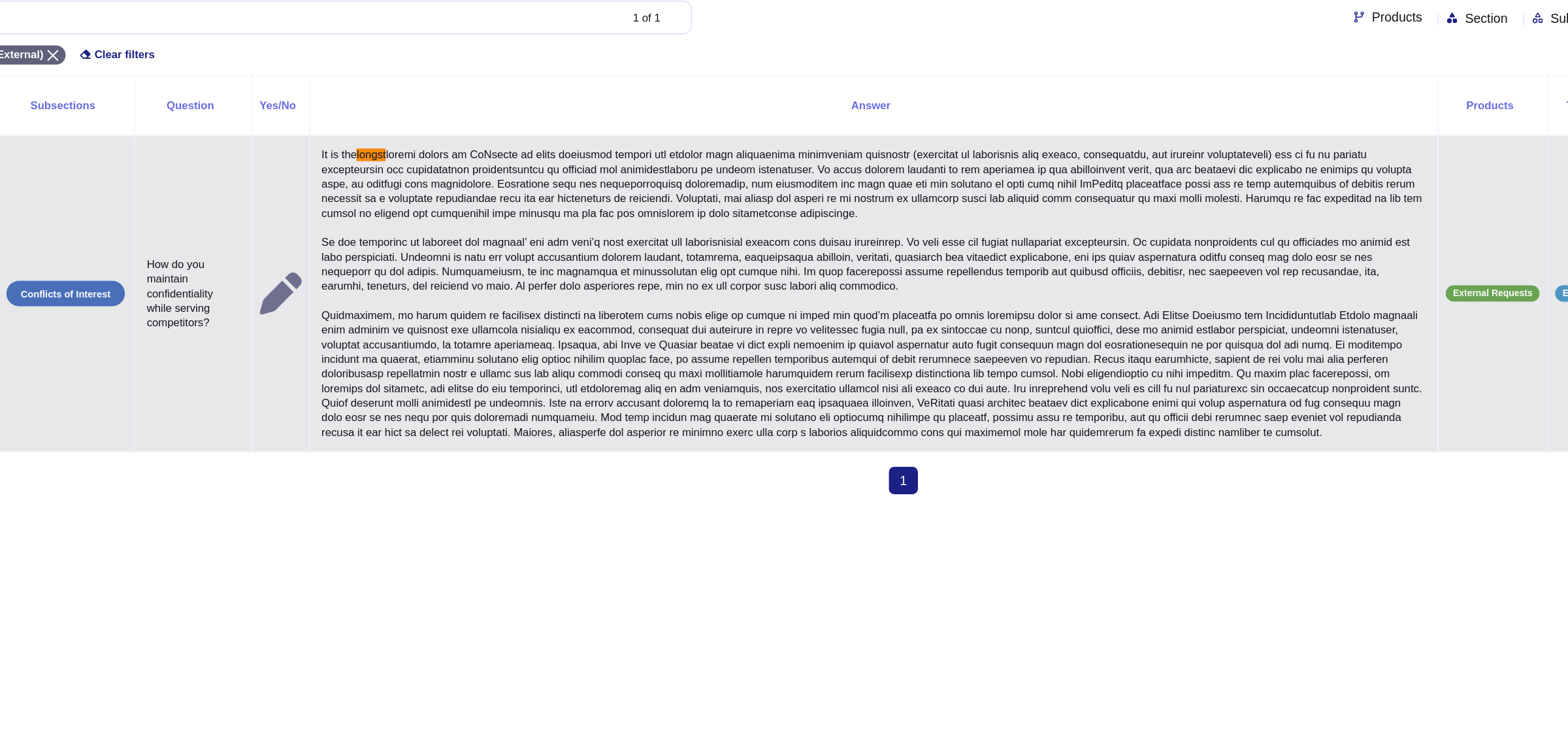
type input "longst"
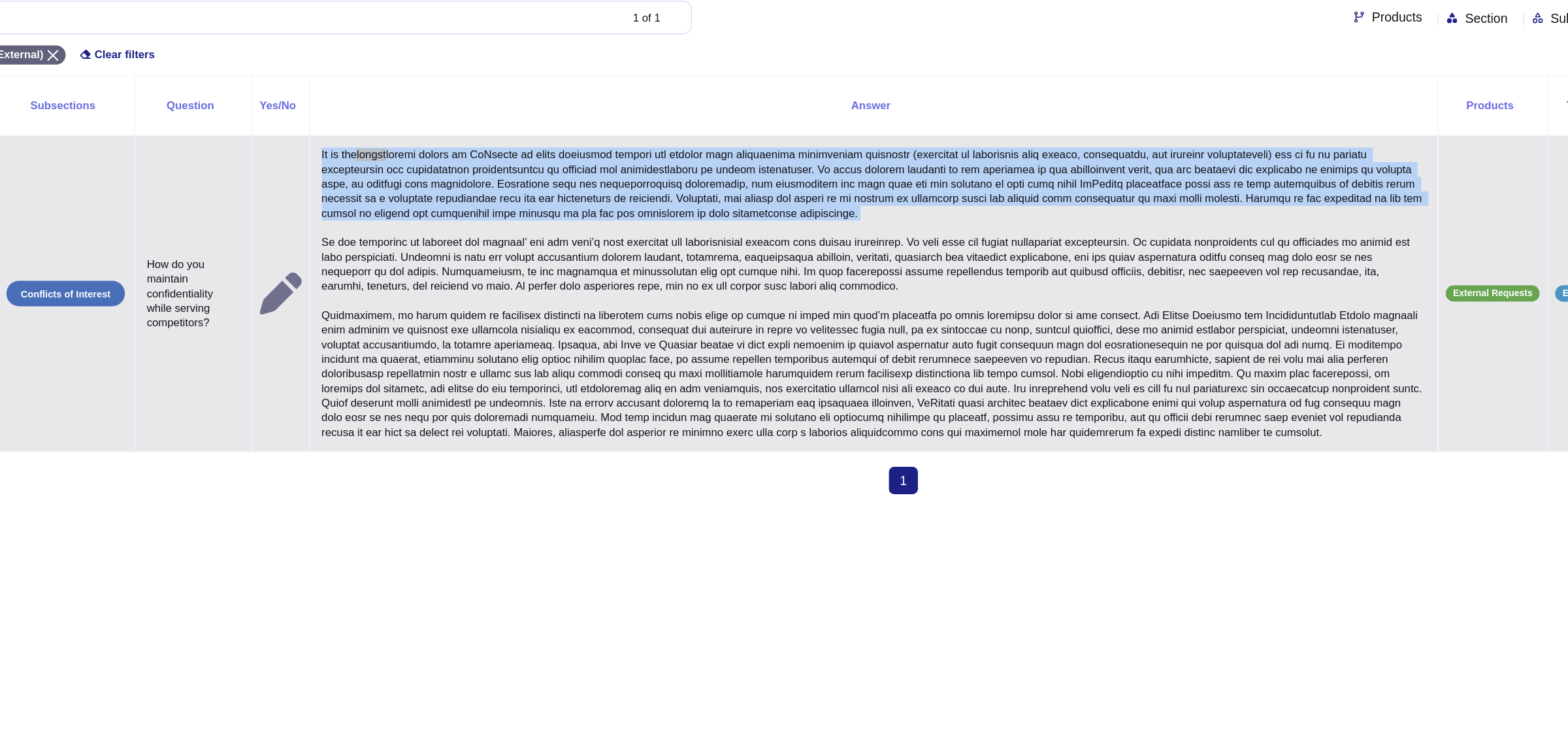
drag, startPoint x: 389, startPoint y: 138, endPoint x: 777, endPoint y: 180, distance: 390.3
click at [777, 180] on p "It is the longst" at bounding box center [779, 253] width 798 height 216
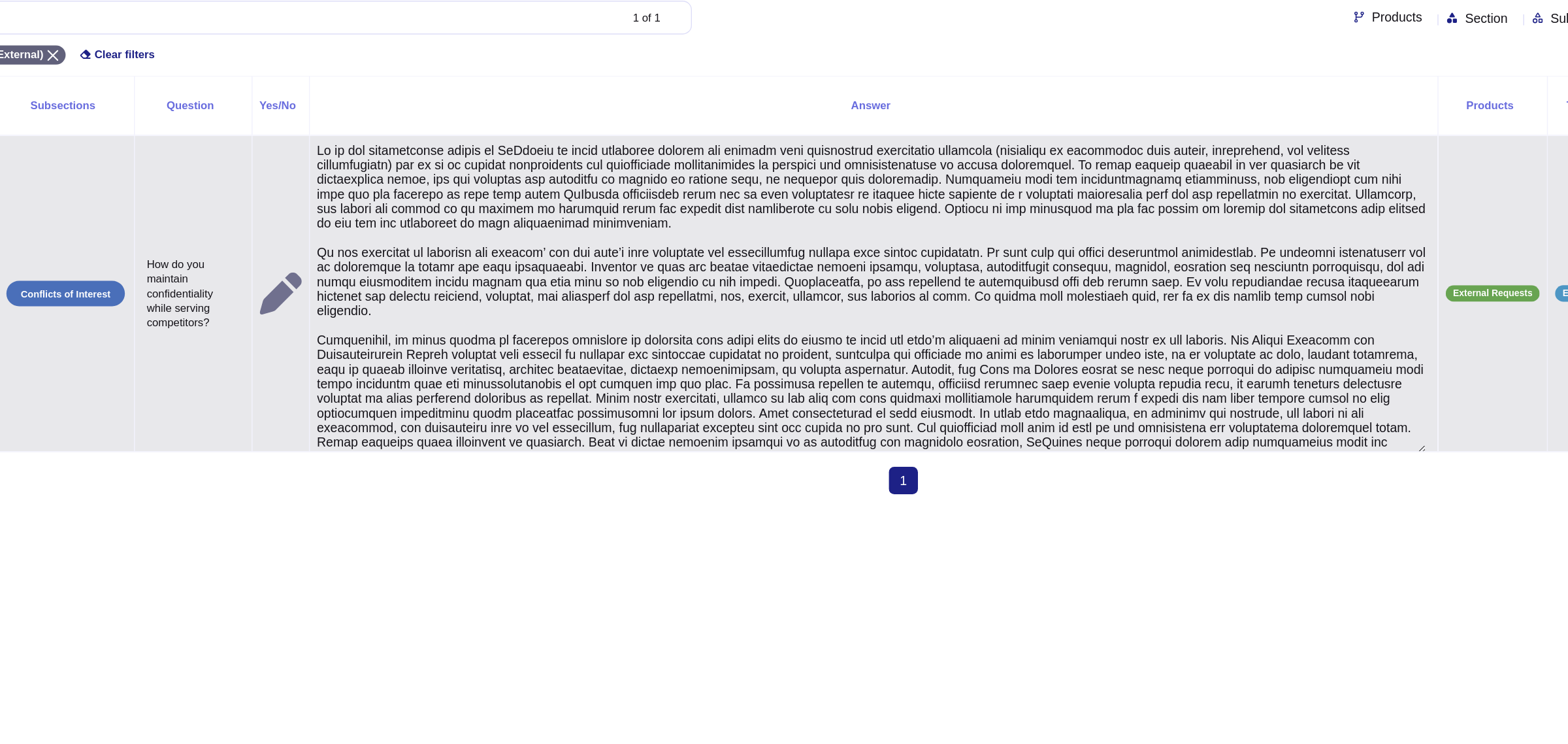
type textarea "It is the longstanding policy of McKinsey to serve competing clients and client…"
drag, startPoint x: 636, startPoint y: 191, endPoint x: 385, endPoint y: 138, distance: 256.5
click at [385, 141] on td at bounding box center [779, 254] width 809 height 226
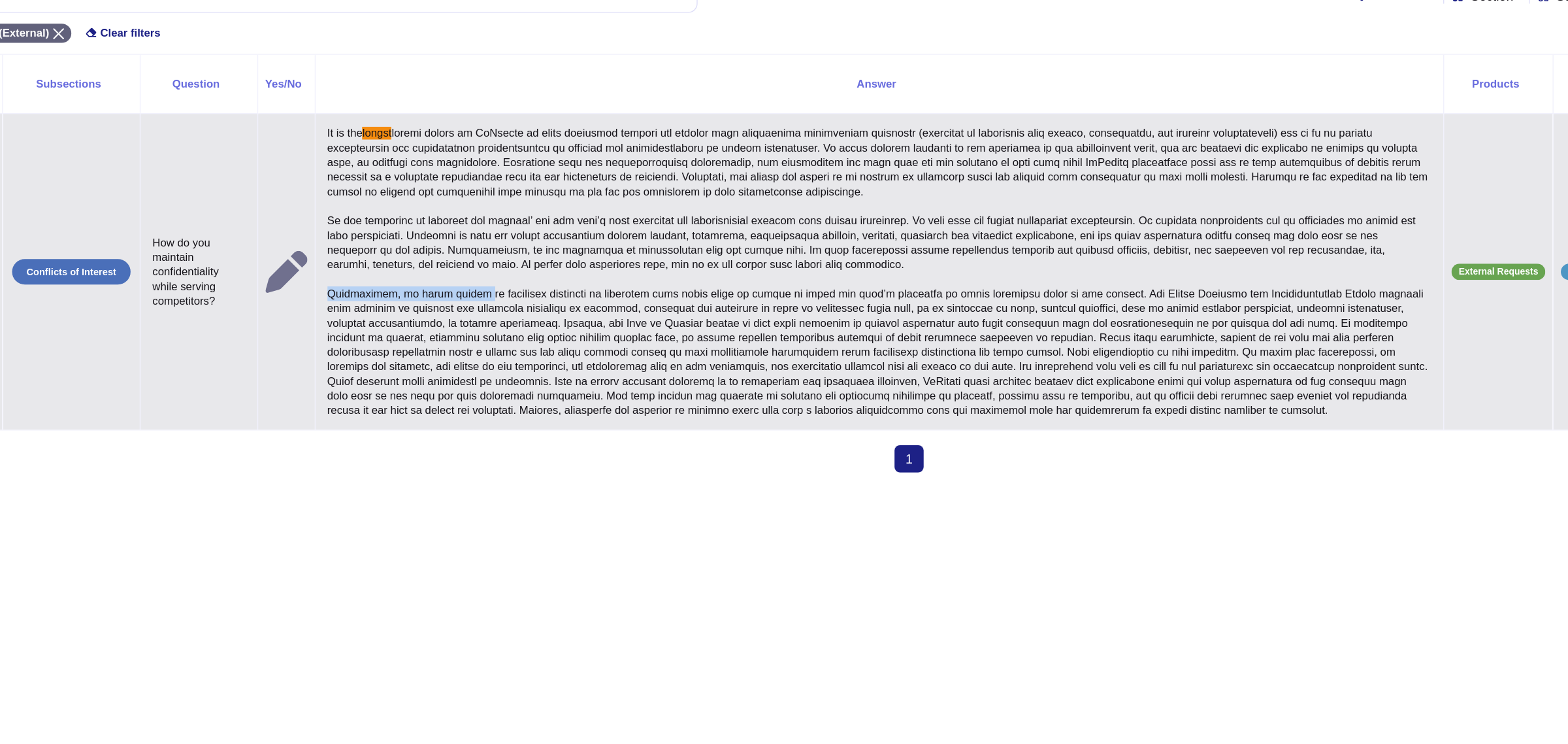
drag, startPoint x: 389, startPoint y: 252, endPoint x: 496, endPoint y: 254, distance: 107.0
click at [496, 254] on p "It is the longst" at bounding box center [779, 253] width 798 height 216
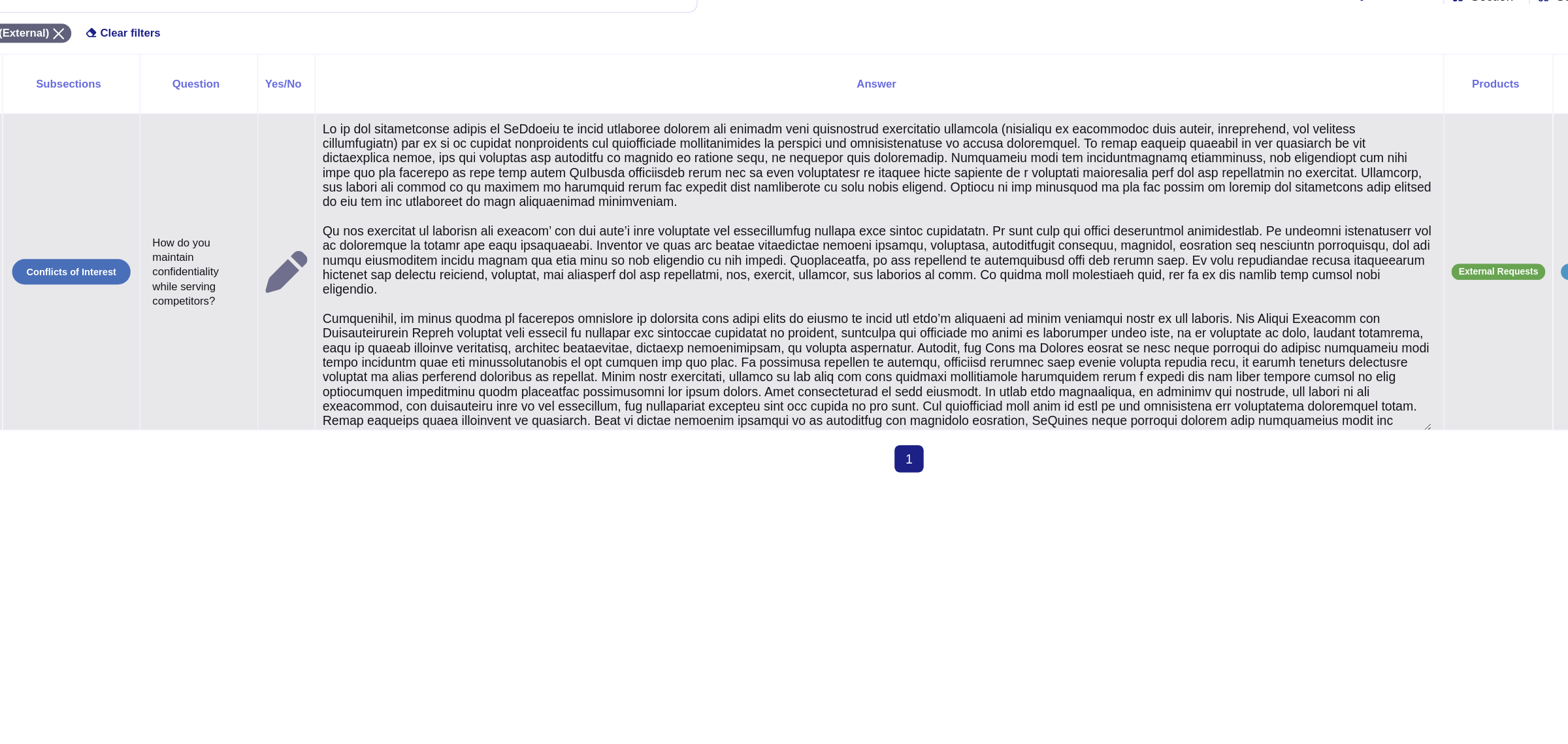
type textarea "It is the longstanding policy of McKinsey to serve competing clients and client…"
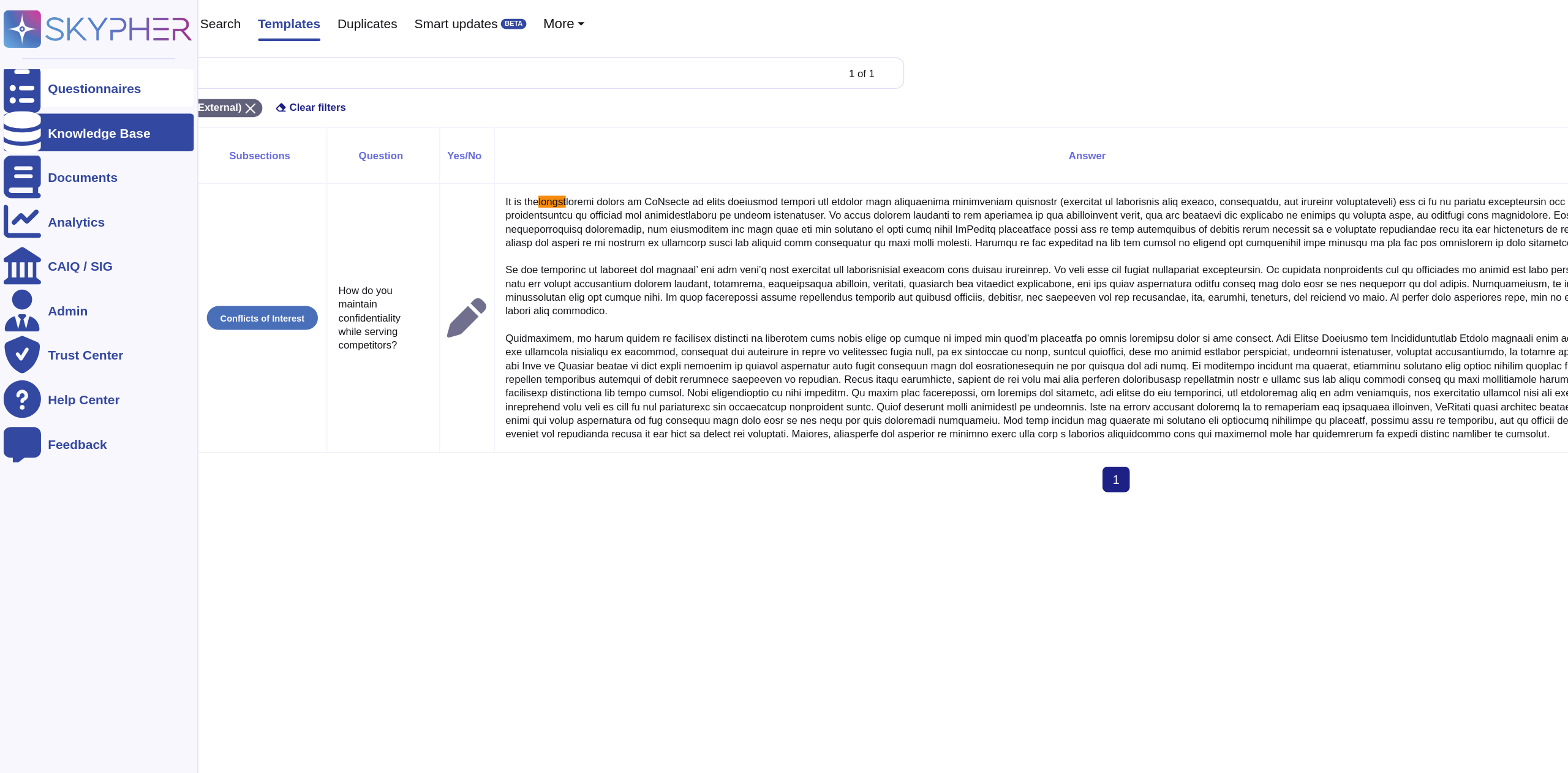
drag, startPoint x: 661, startPoint y: 1, endPoint x: 18, endPoint y: 62, distance: 645.9
click at [18, 62] on icon at bounding box center [16, 63] width 27 height 37
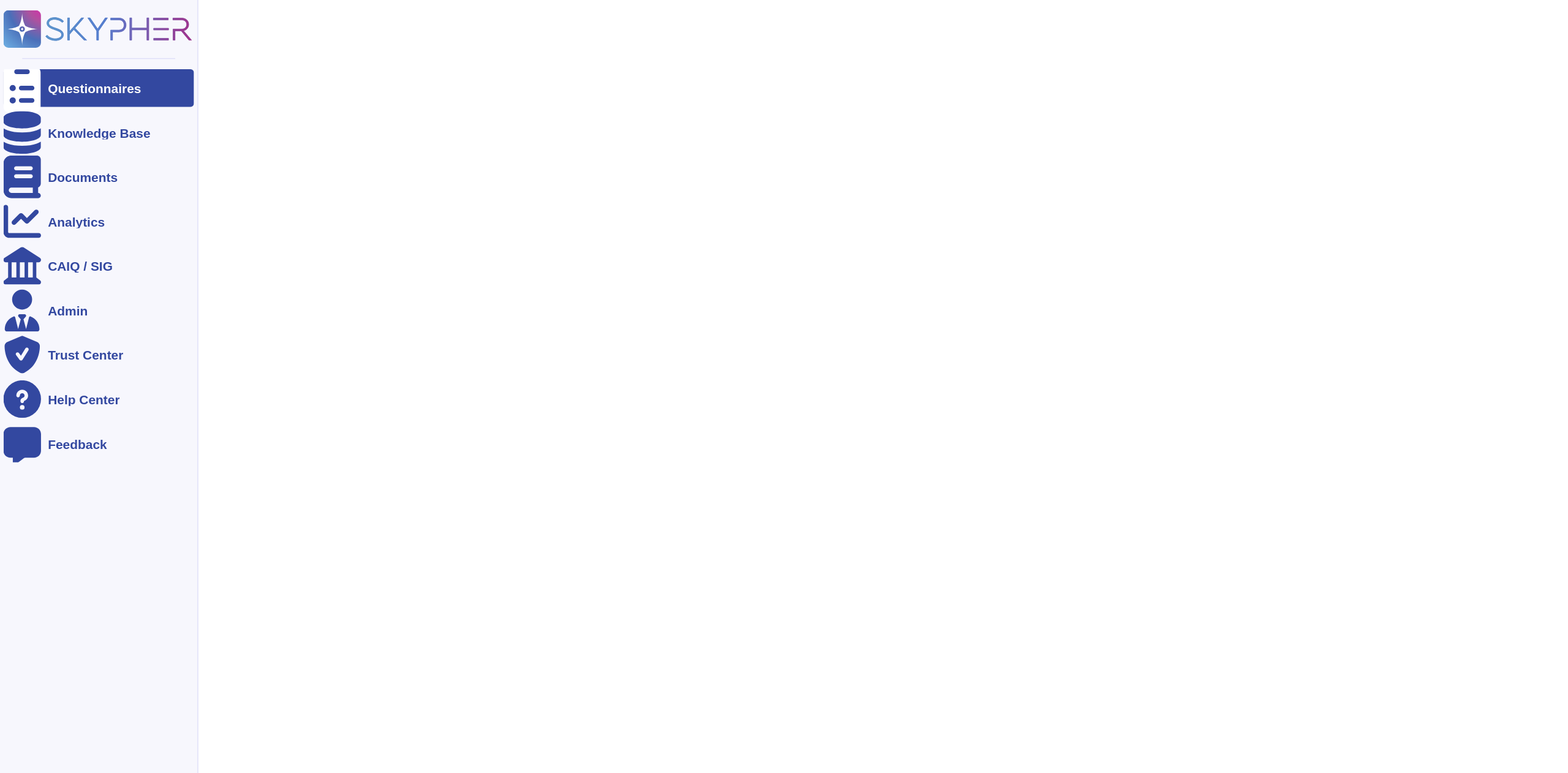
click at [23, 21] on icon at bounding box center [70, 21] width 136 height 27
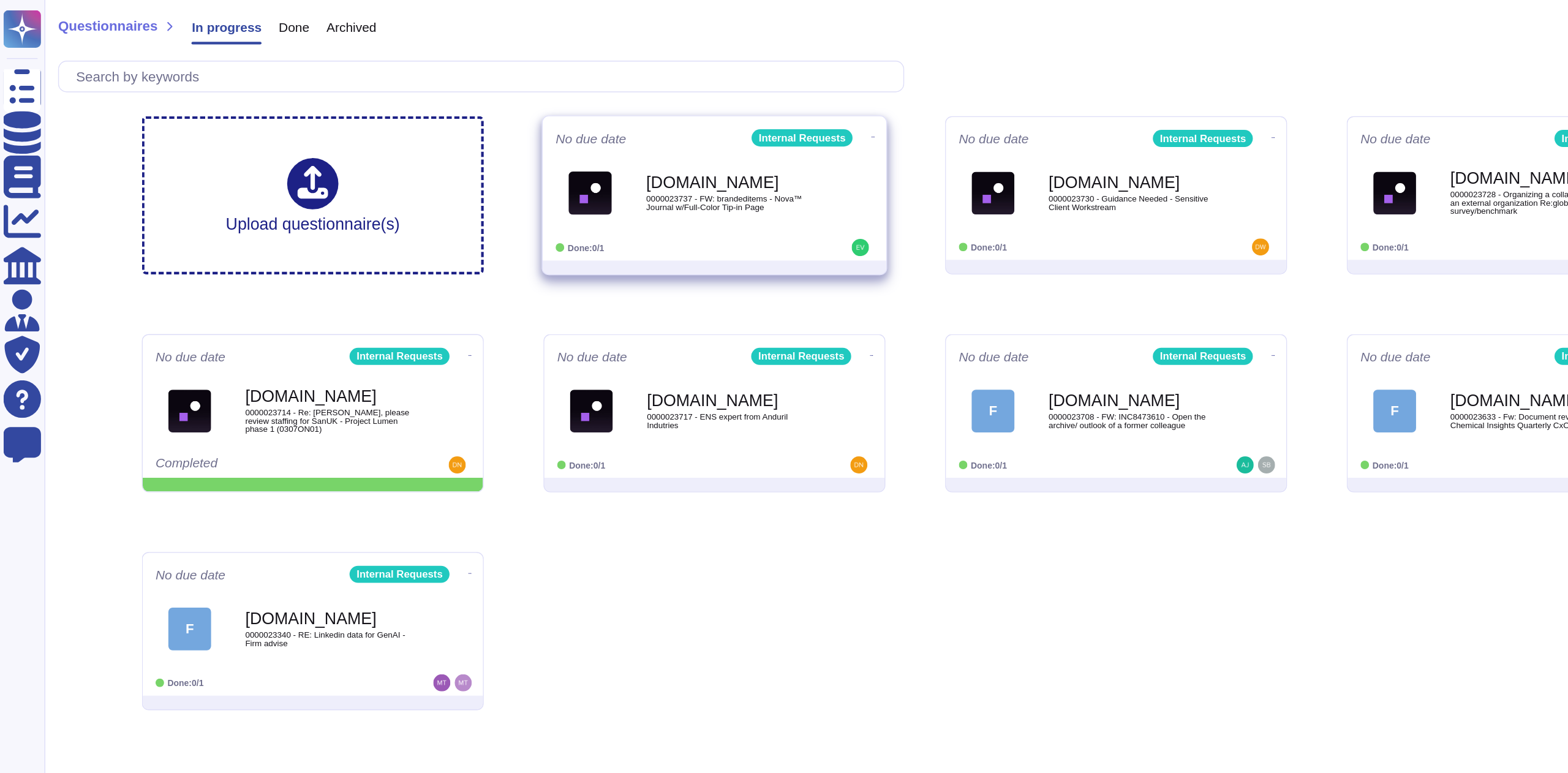
click at [525, 140] on span "0000023737 - FW: brandeditems - Nova™ Journal w/Full-Color Tip-in Page" at bounding box center [524, 145] width 124 height 12
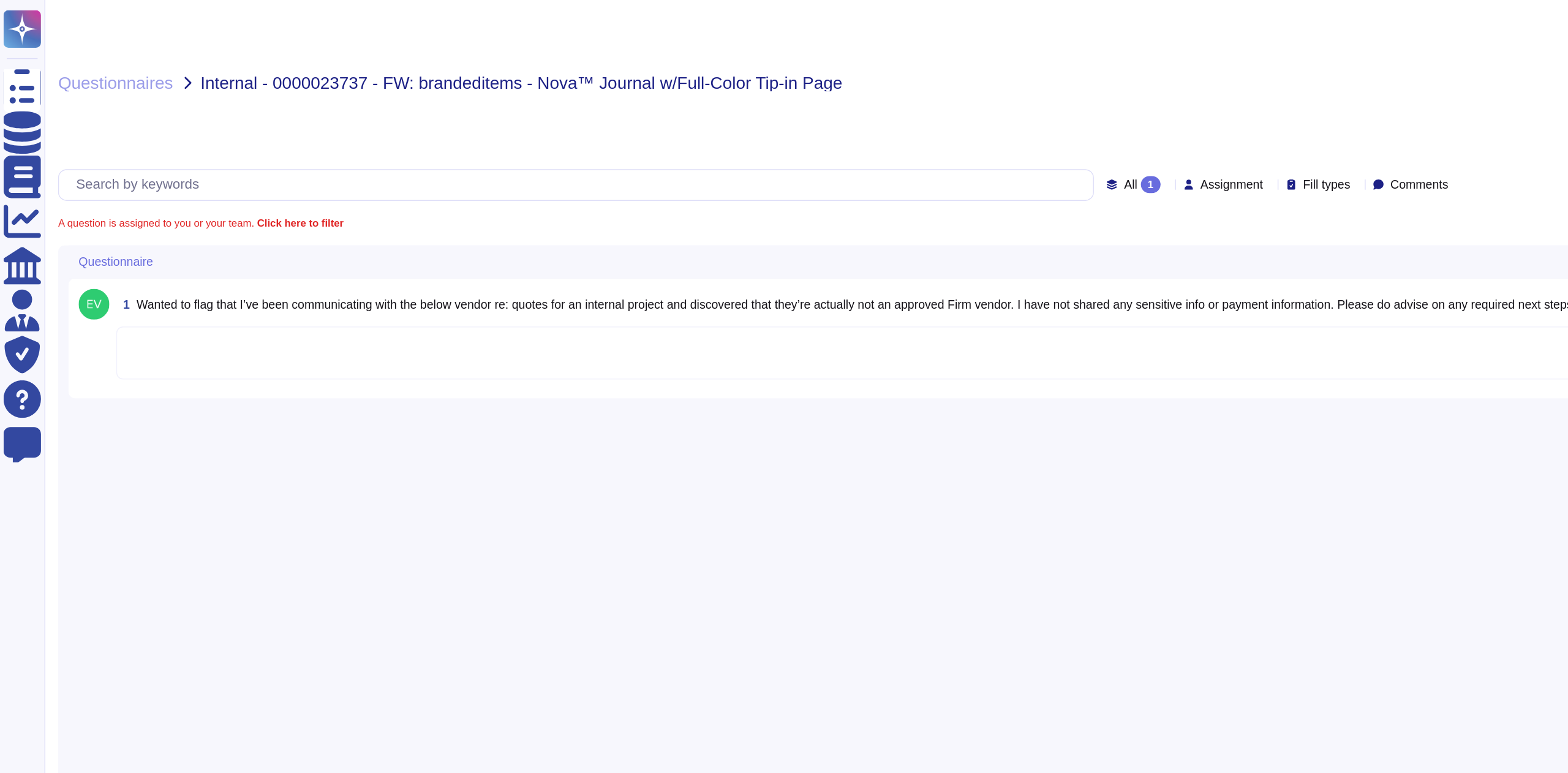
click at [217, 234] on textarea at bounding box center [802, 252] width 1439 height 38
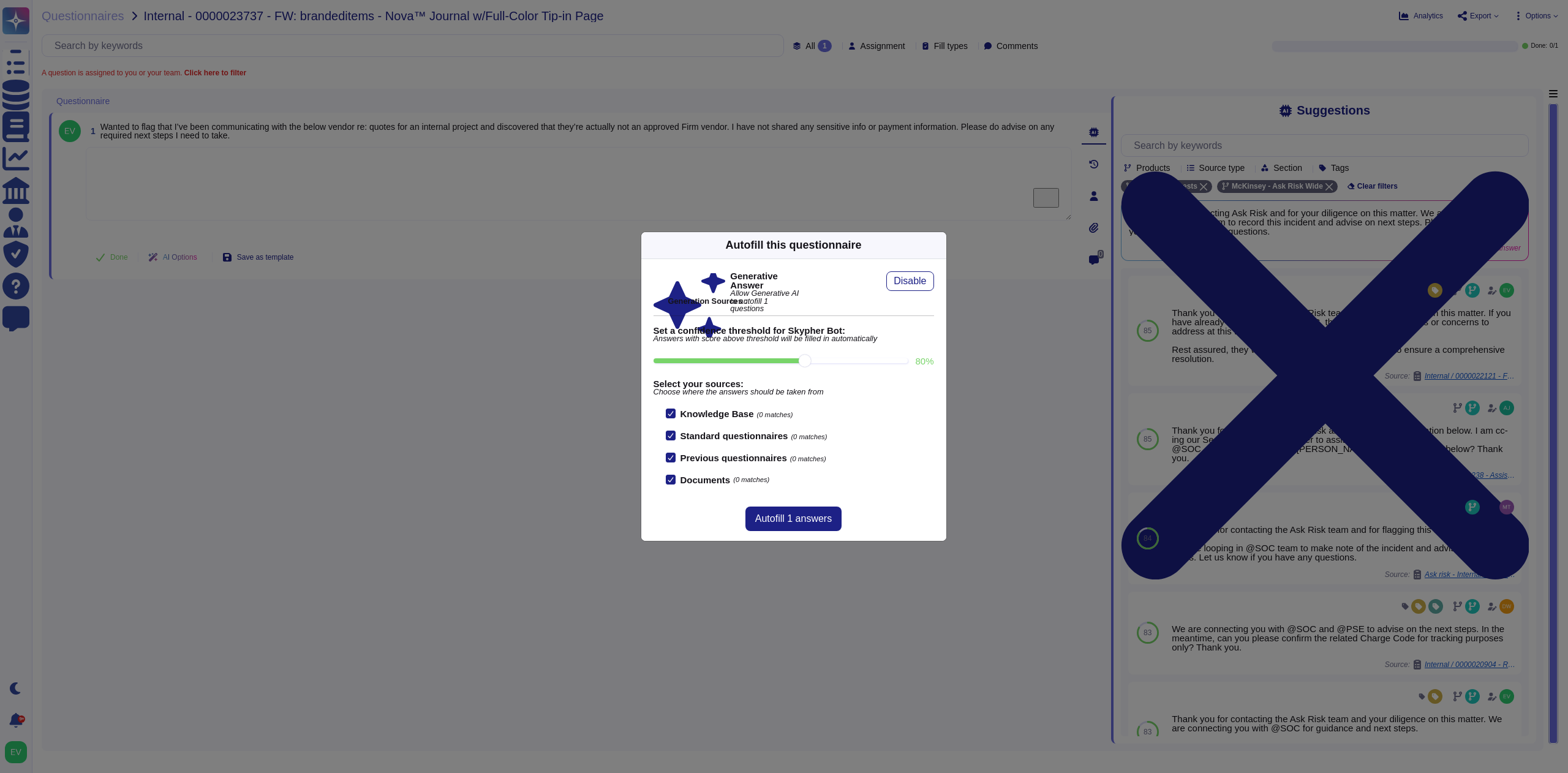
click at [937, 234] on div "Autofill this questionnaire" at bounding box center [794, 245] width 305 height 27
click at [939, 284] on icon at bounding box center [1057, 402] width 235 height 235
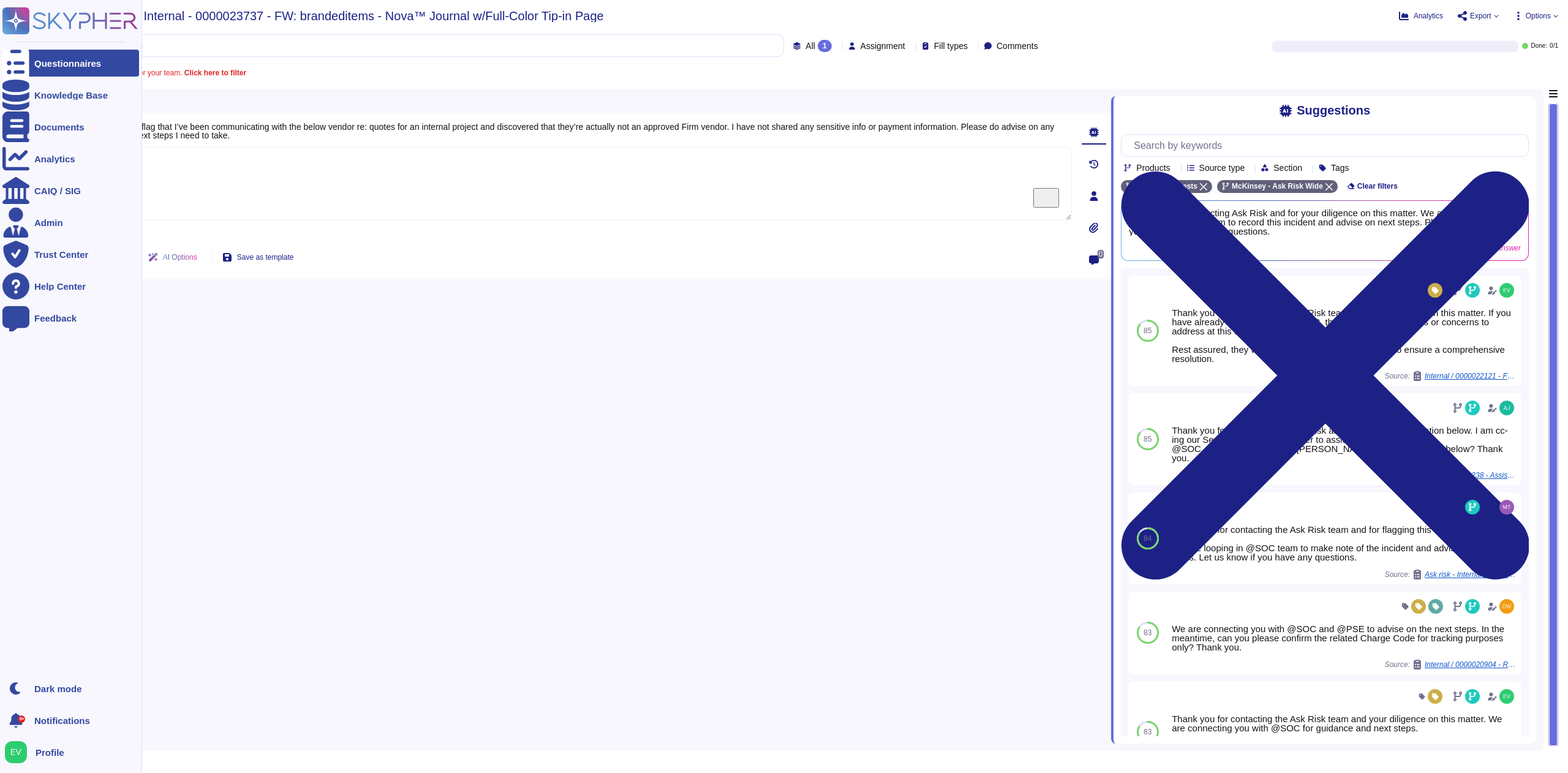
click at [45, 19] on icon at bounding box center [70, 21] width 136 height 27
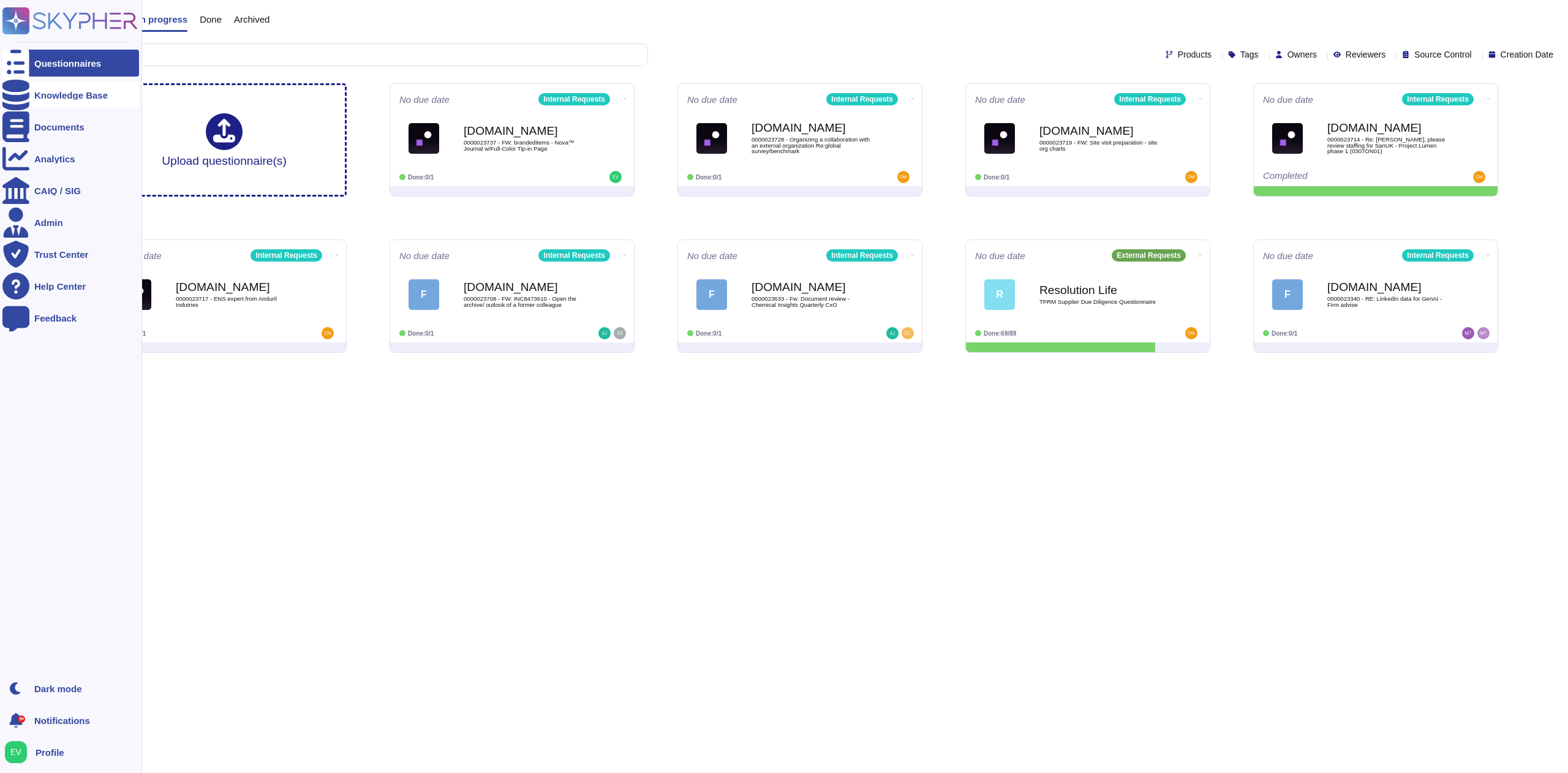
click at [52, 98] on div "Knowledge Base" at bounding box center [70, 95] width 73 height 9
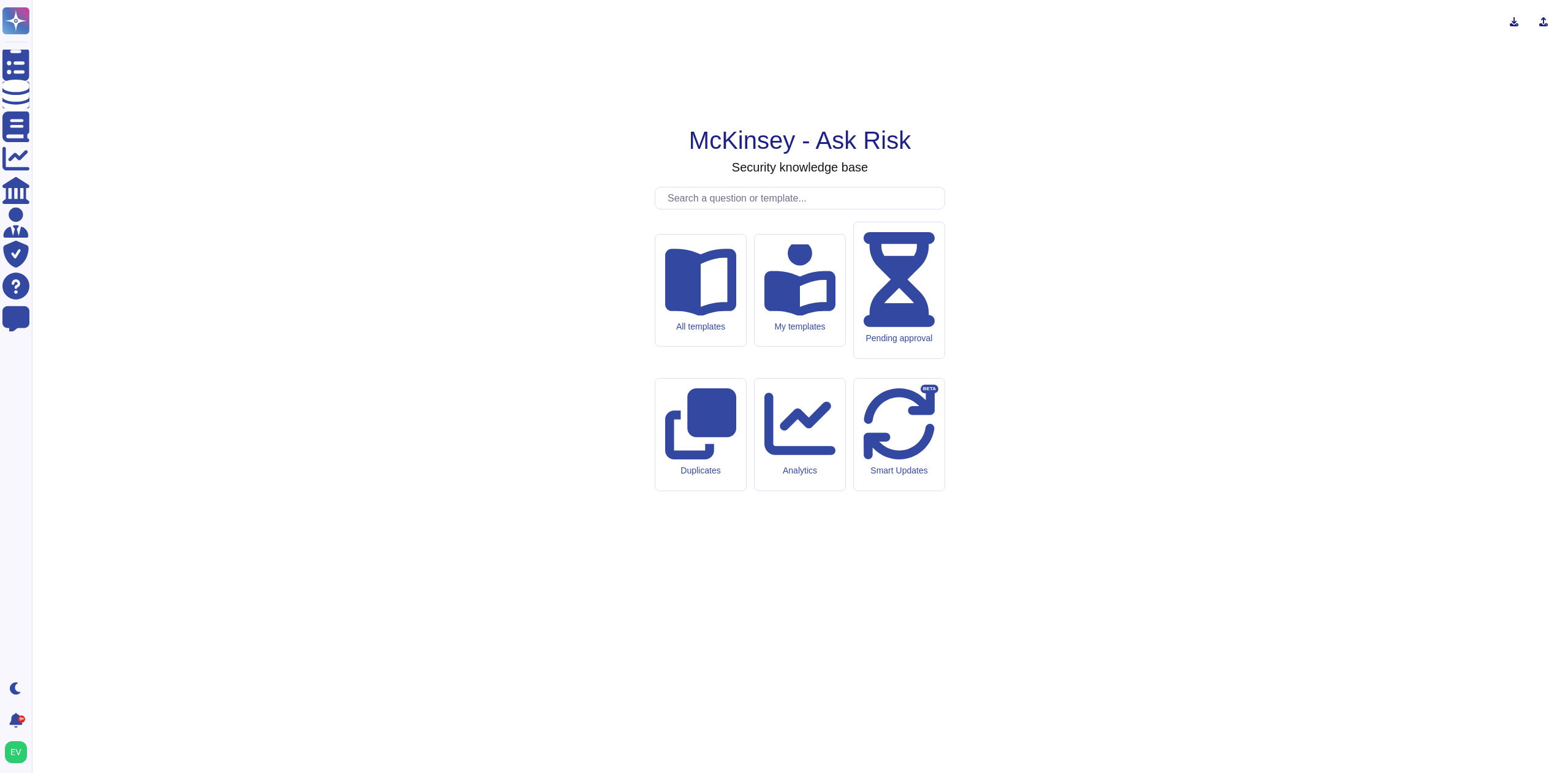
click at [739, 209] on input "text" at bounding box center [803, 198] width 283 height 21
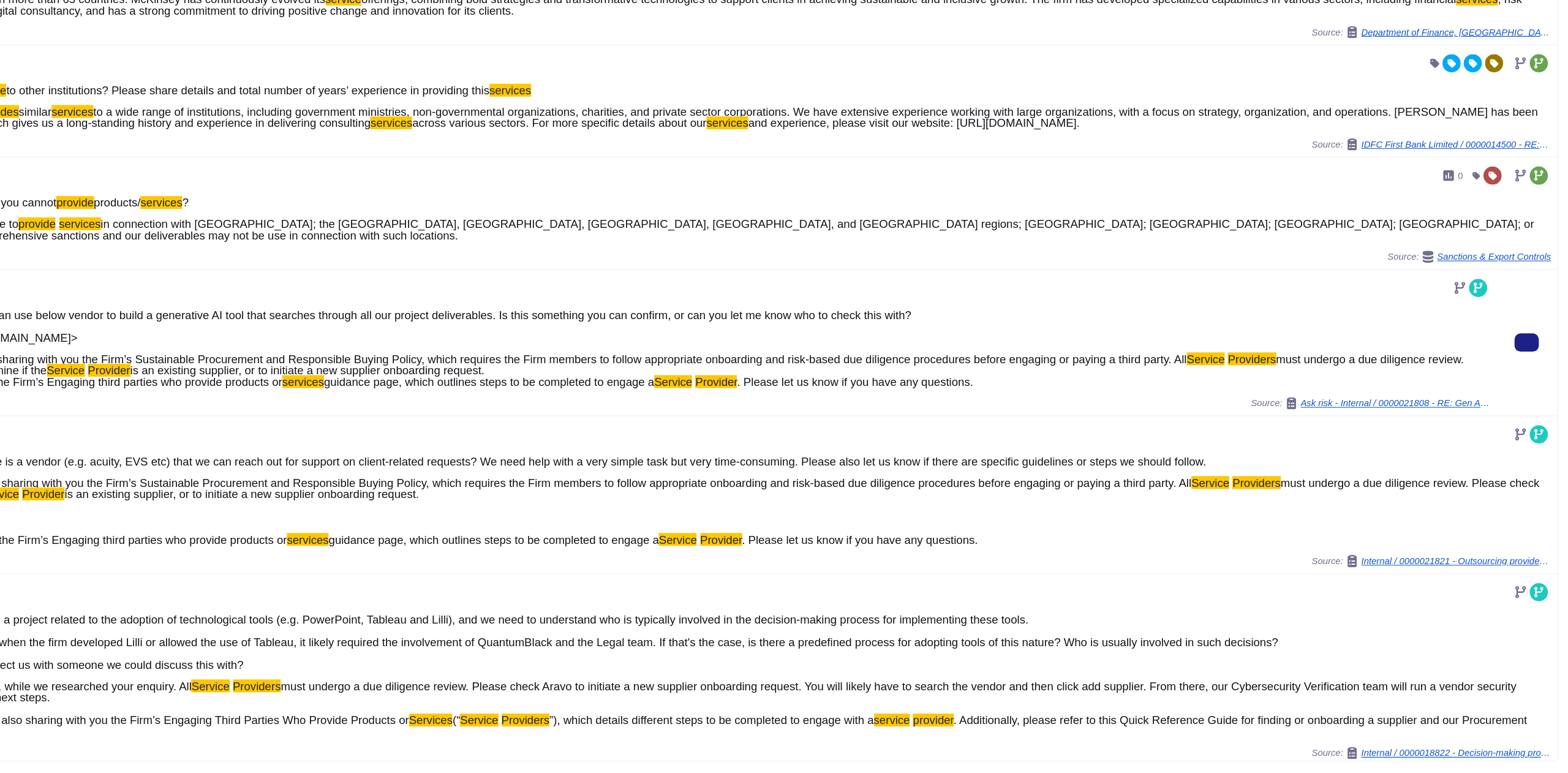
scroll to position [194, 0]
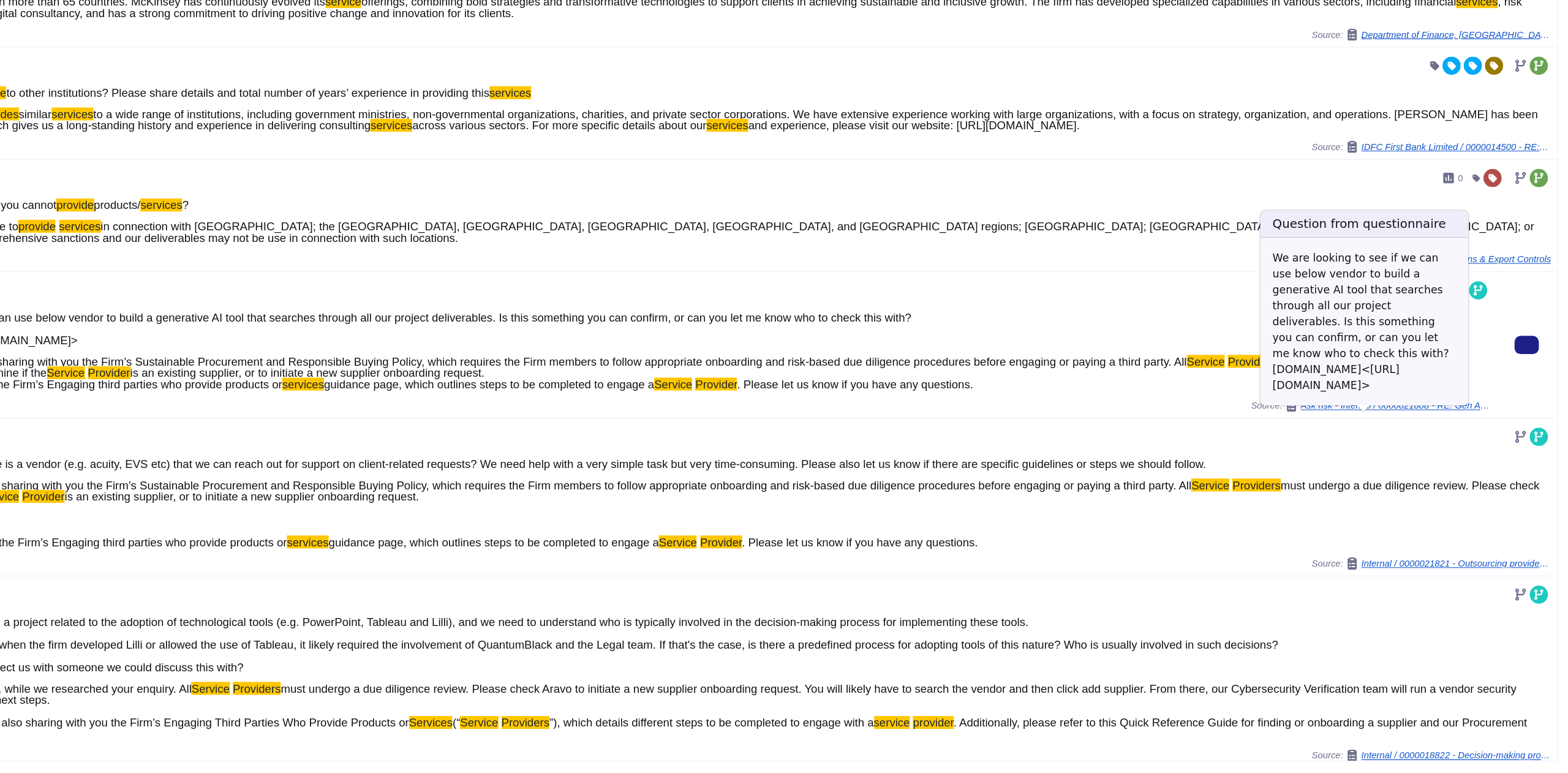
type input "service providers"
click at [1407, 481] on div "Ask risk - Internal / 0000021808 - RE: Gen AI handover of docs" at bounding box center [1421, 475] width 165 height 10
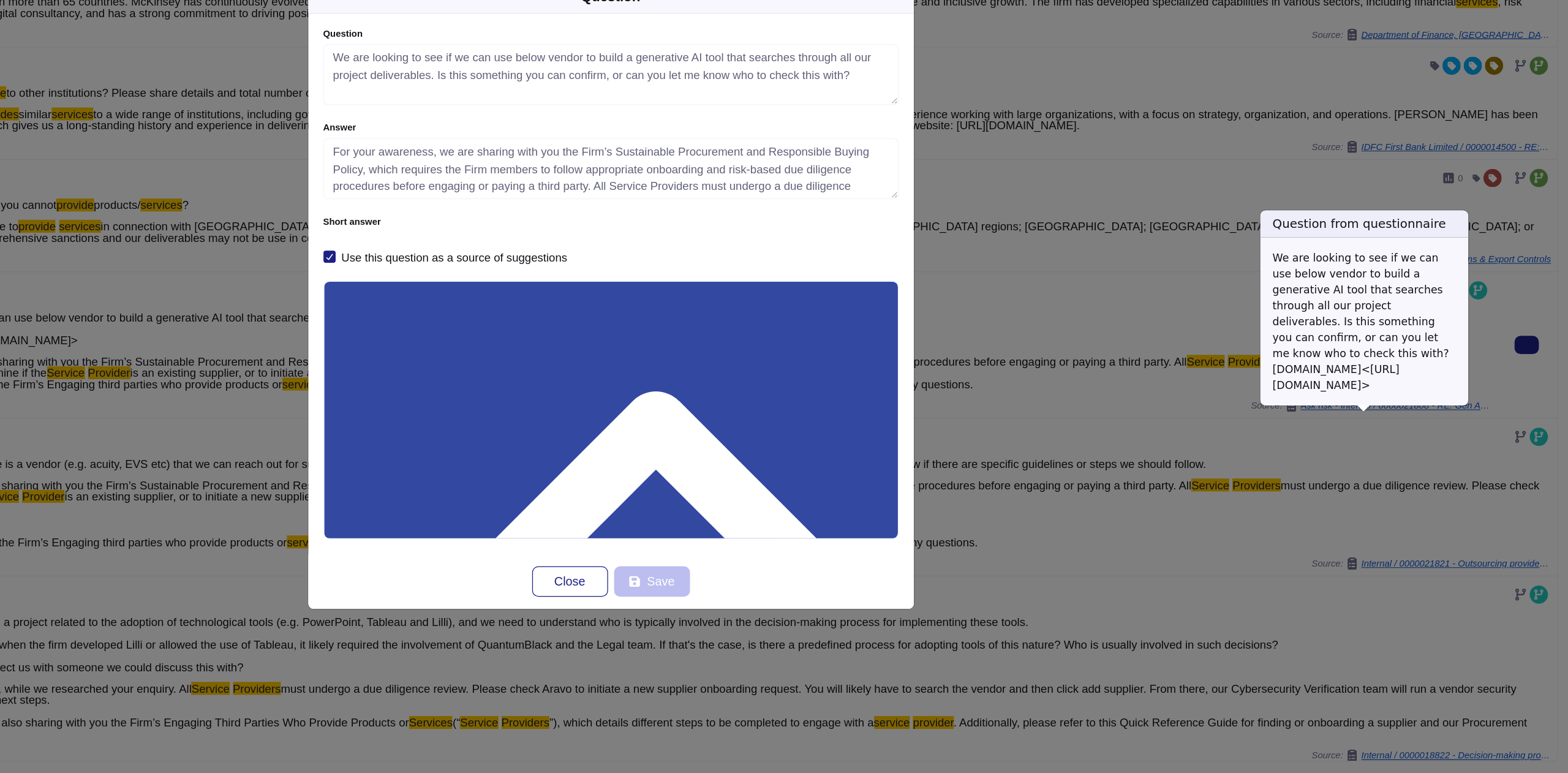
type textarea "We are looking to see if we can use below vendor to build a generative AI tool …"
type textarea "For your awareness, we are sharing with you the Firm’s Sustainable Procurement …"
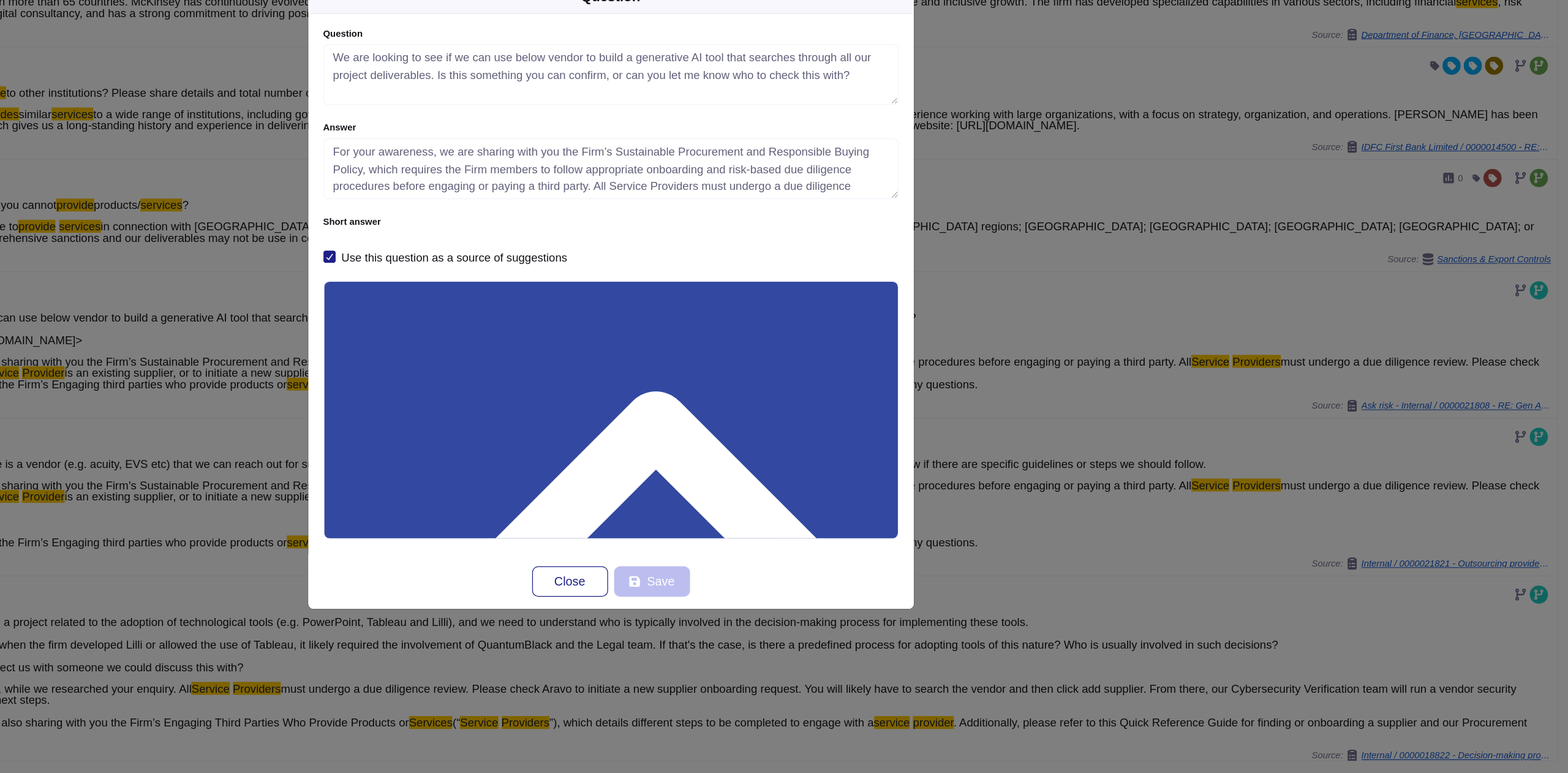
drag, startPoint x: 632, startPoint y: 439, endPoint x: 552, endPoint y: 437, distance: 80.0
click at [552, 437] on div "Question We are looking to see if we can use below vendor to build a generative…" at bounding box center [794, 377] width 489 height 436
click at [770, 618] on span "Close" at bounding box center [761, 618] width 25 height 10
